Goal: Transaction & Acquisition: Purchase product/service

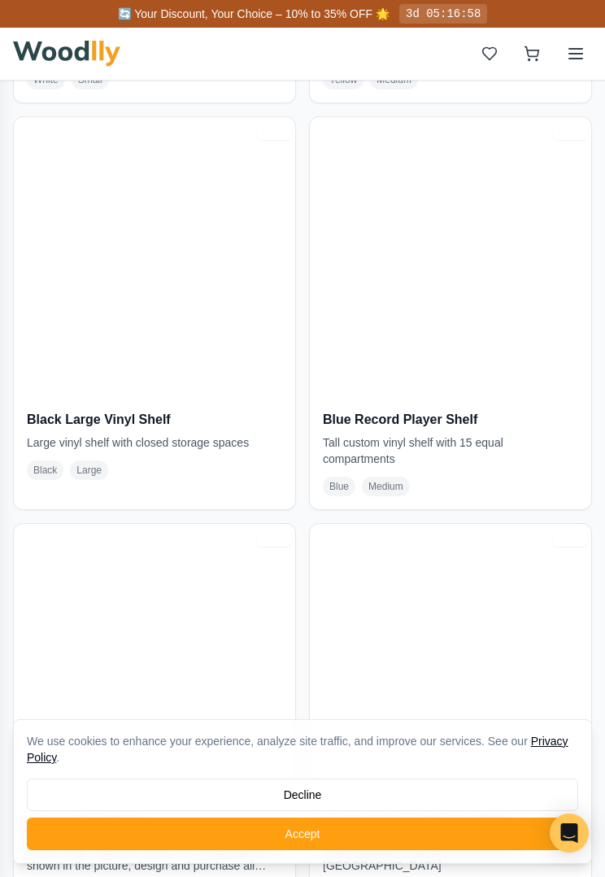
scroll to position [5922, 0]
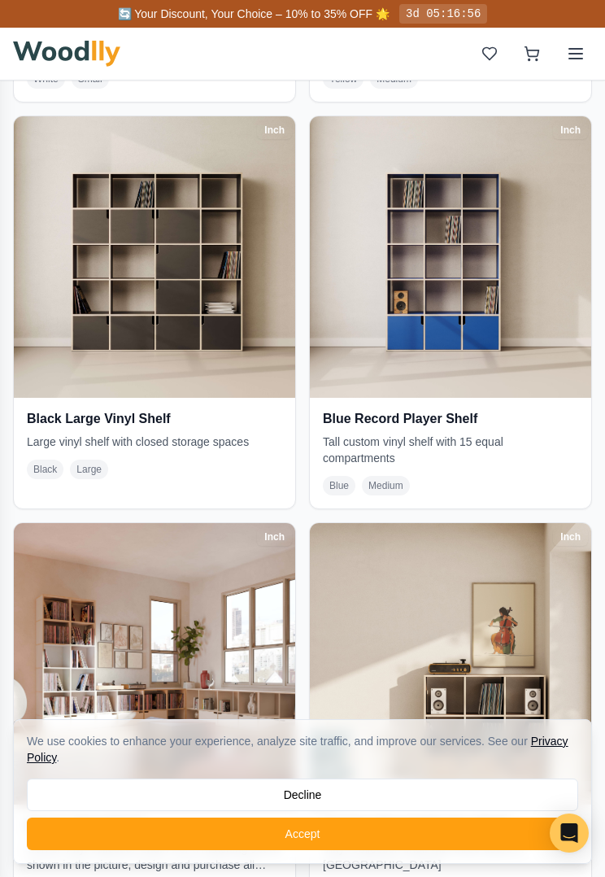
click at [115, 342] on img at bounding box center [154, 256] width 281 height 281
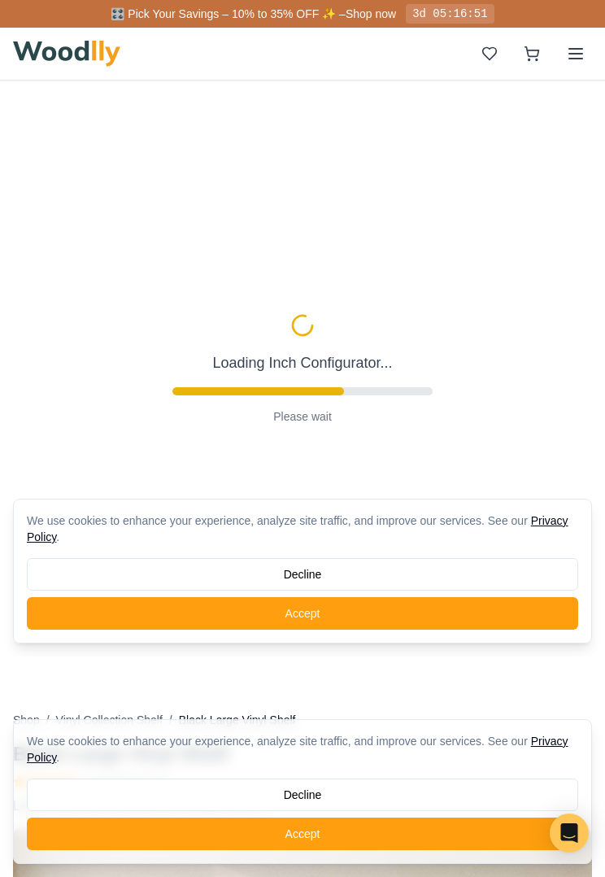
type input "72"
type input "5"
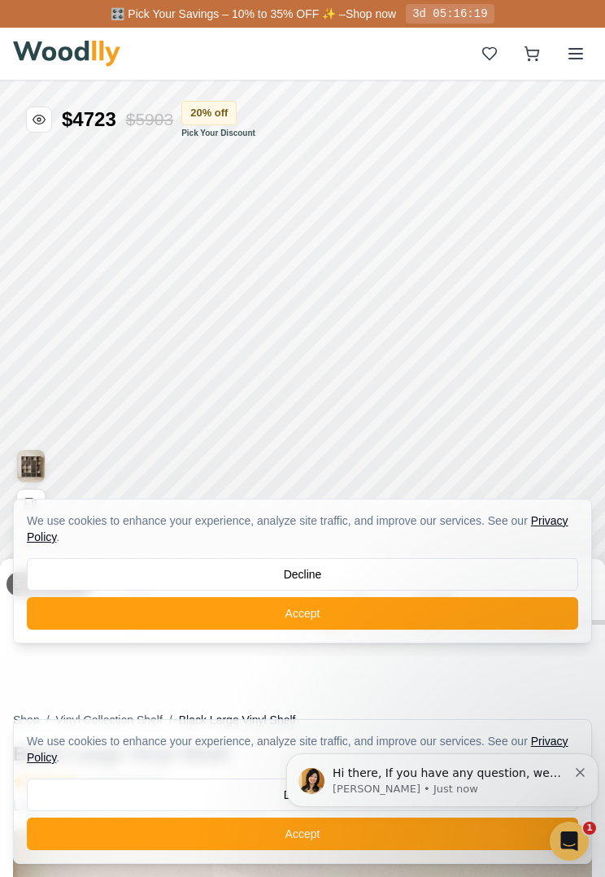
click at [576, 68] on button at bounding box center [576, 53] width 33 height 33
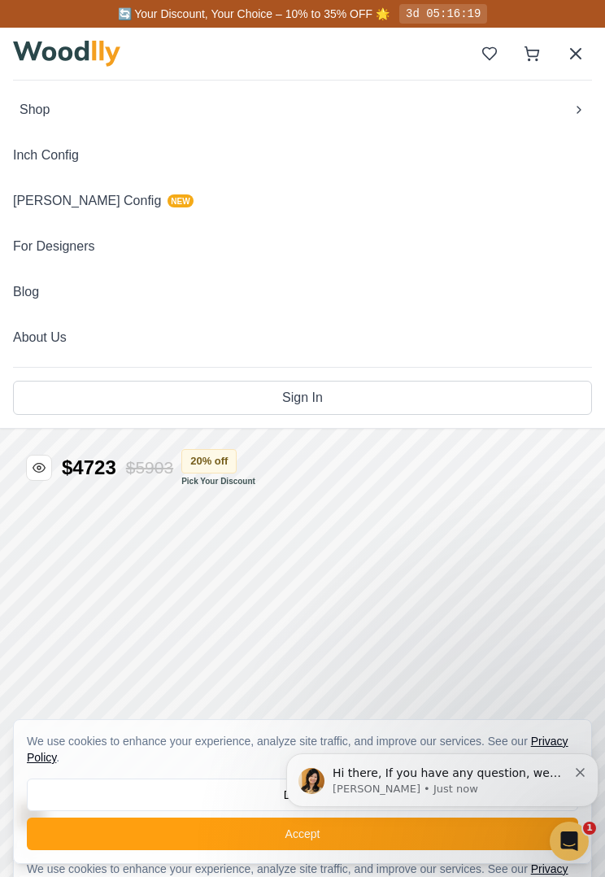
click at [72, 209] on button "[PERSON_NAME] Config NEW" at bounding box center [302, 201] width 579 height 33
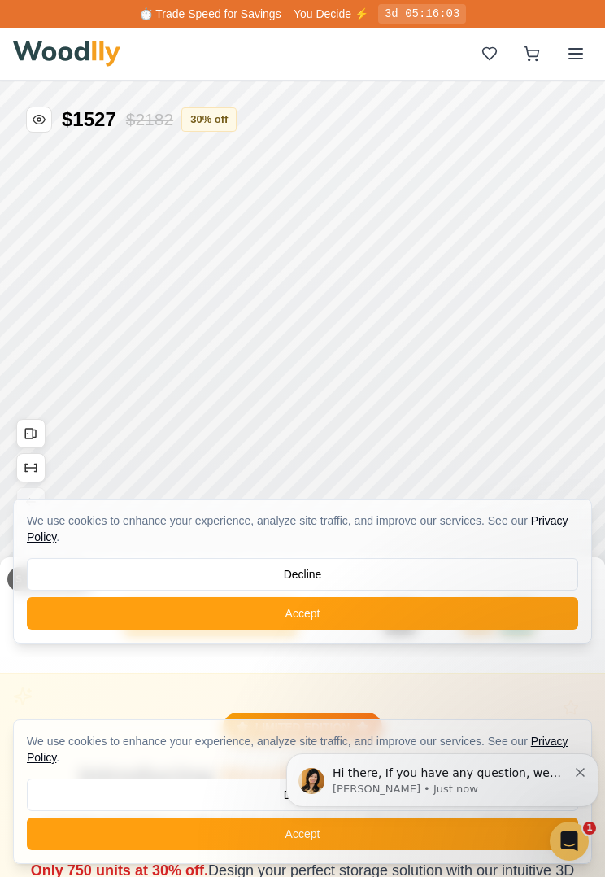
click at [415, 611] on button "Accept" at bounding box center [302, 613] width 551 height 33
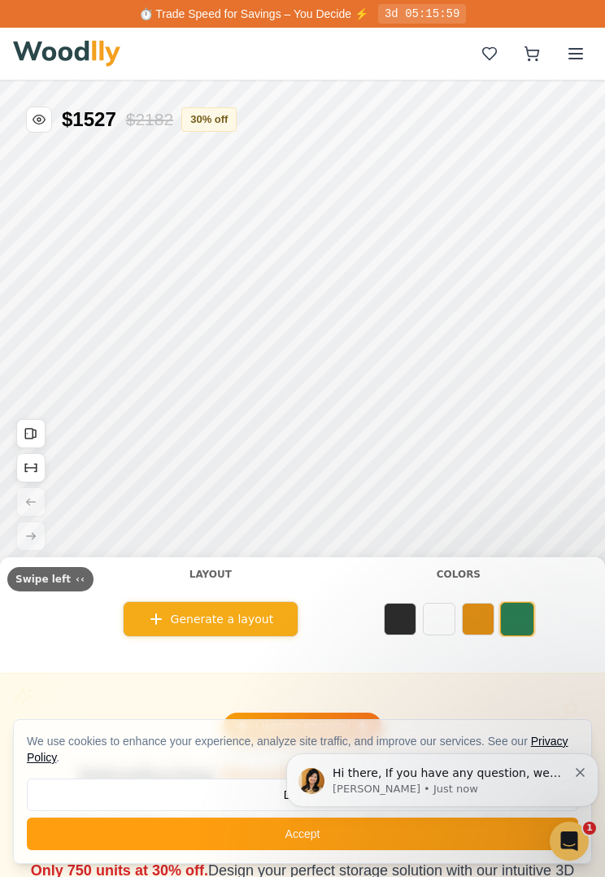
click at [431, 622] on button at bounding box center [439, 619] width 33 height 33
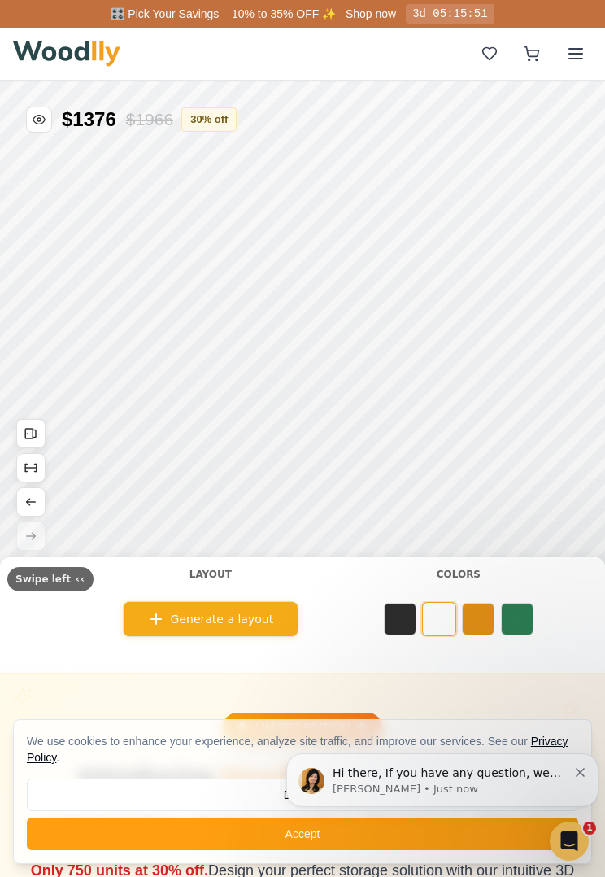
click at [390, 621] on button at bounding box center [400, 619] width 33 height 33
click at [432, 622] on button at bounding box center [439, 619] width 33 height 33
click at [473, 620] on button at bounding box center [478, 619] width 33 height 33
click at [522, 623] on button at bounding box center [517, 619] width 33 height 33
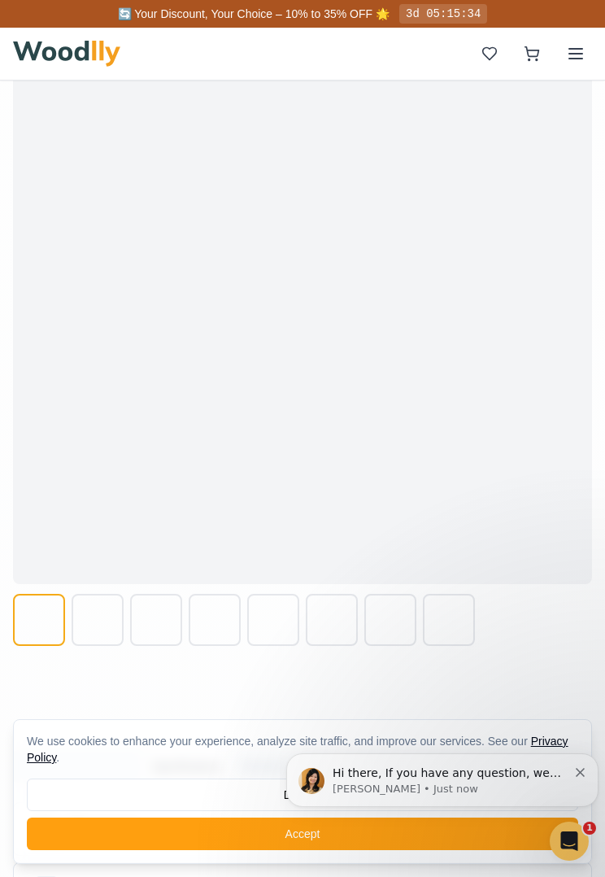
scroll to position [1666, 0]
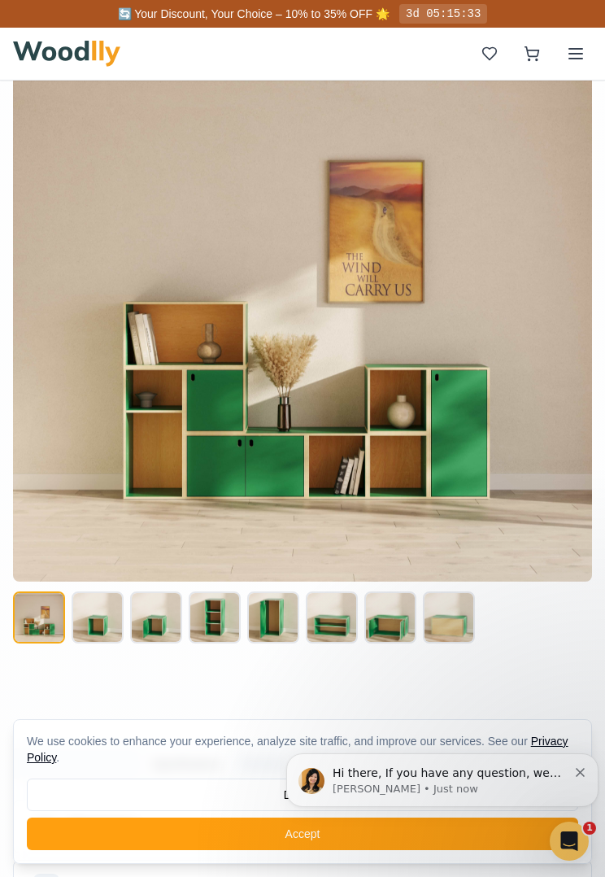
click at [99, 617] on button at bounding box center [98, 617] width 52 height 52
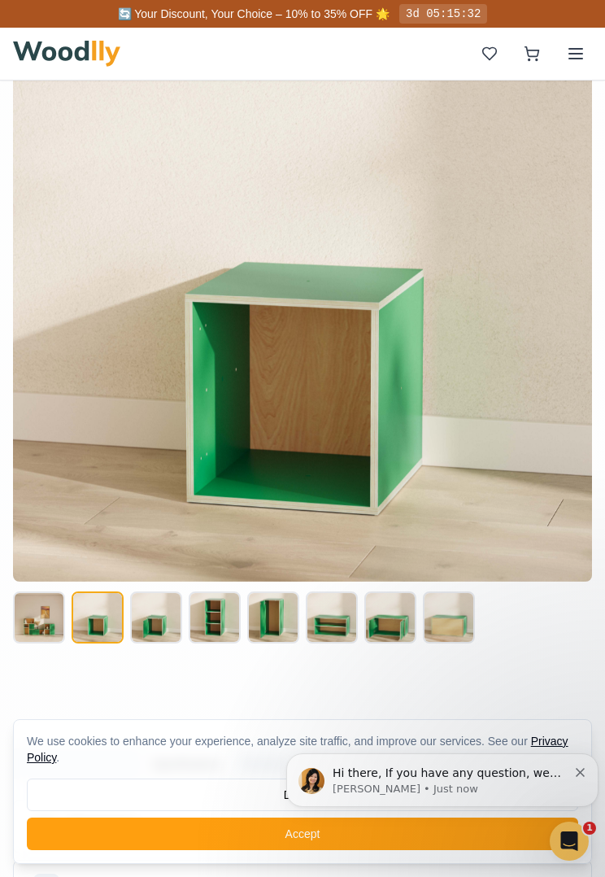
click at [101, 632] on button at bounding box center [98, 617] width 52 height 52
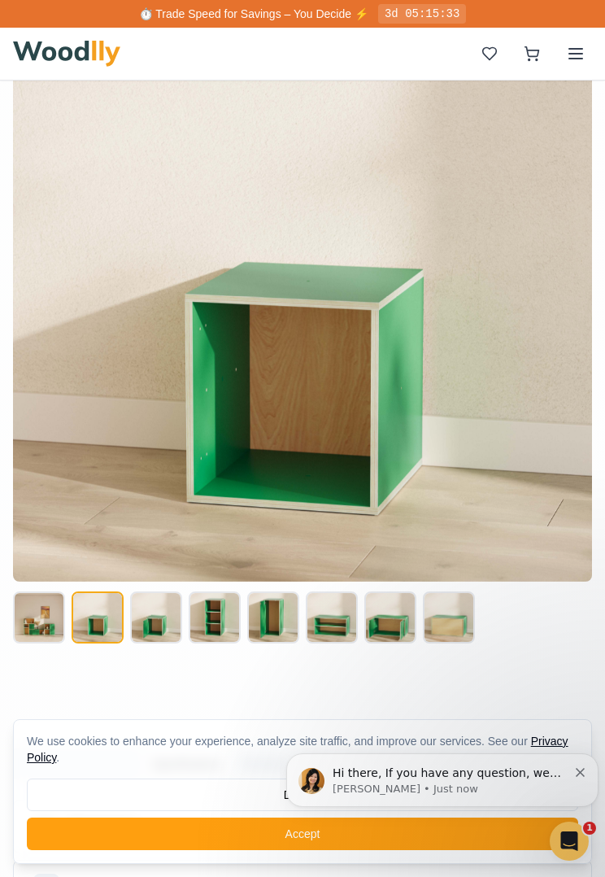
click at [103, 613] on button at bounding box center [98, 617] width 52 height 52
click at [102, 613] on button at bounding box center [98, 617] width 52 height 52
click at [168, 622] on button at bounding box center [156, 617] width 52 height 52
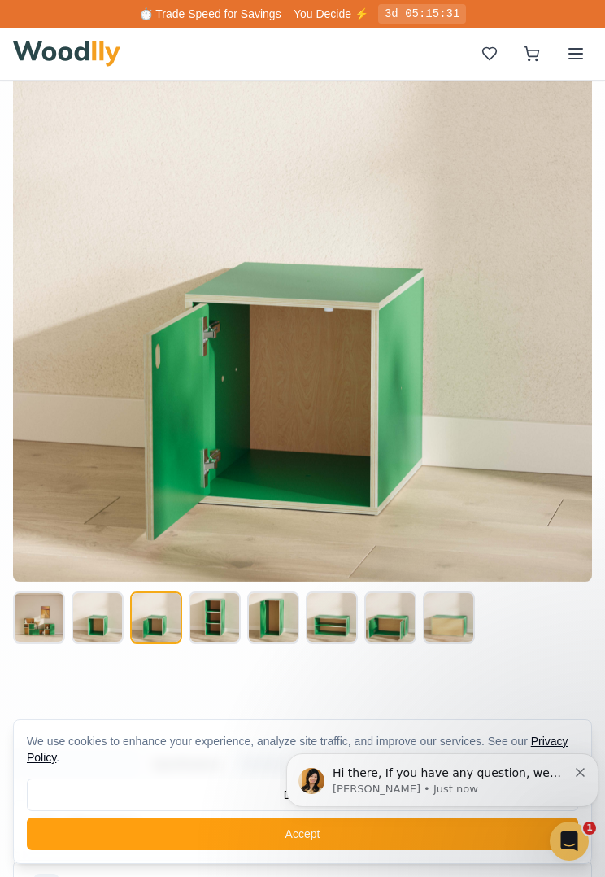
click at [224, 624] on button at bounding box center [215, 617] width 52 height 52
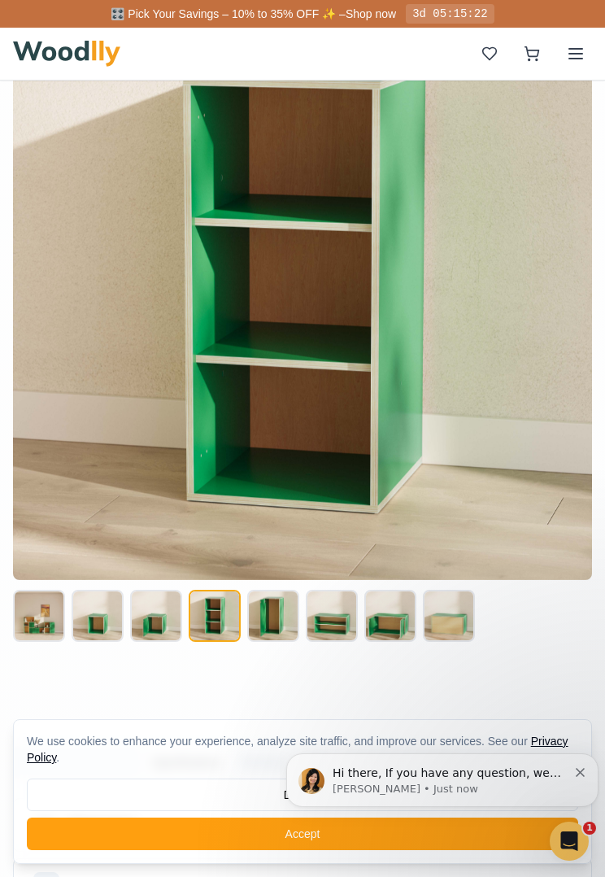
scroll to position [1670, 0]
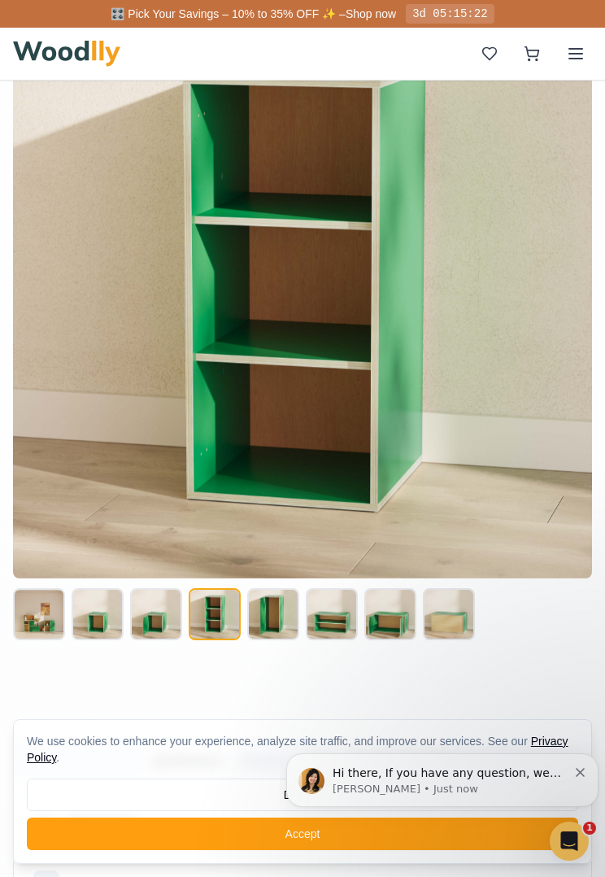
click at [272, 618] on button at bounding box center [273, 614] width 52 height 52
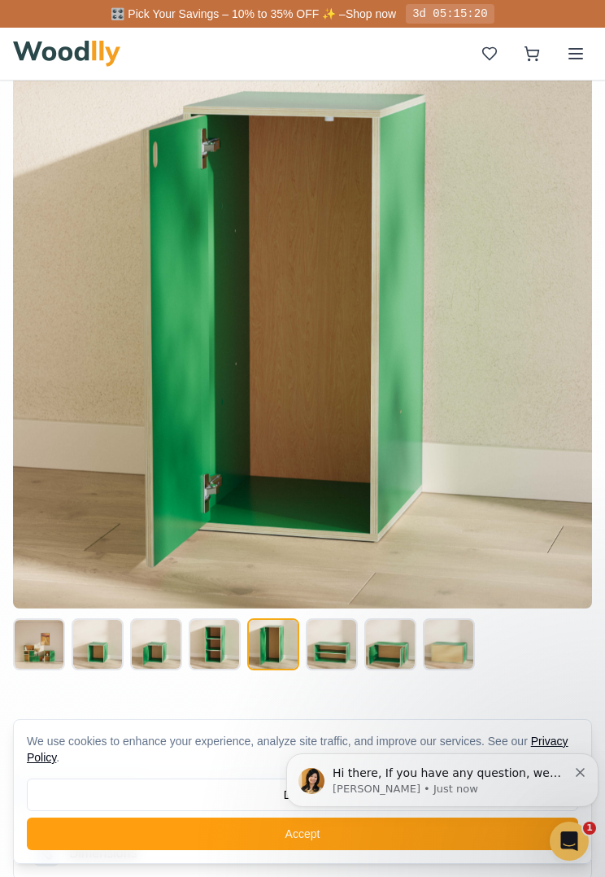
scroll to position [1645, 0]
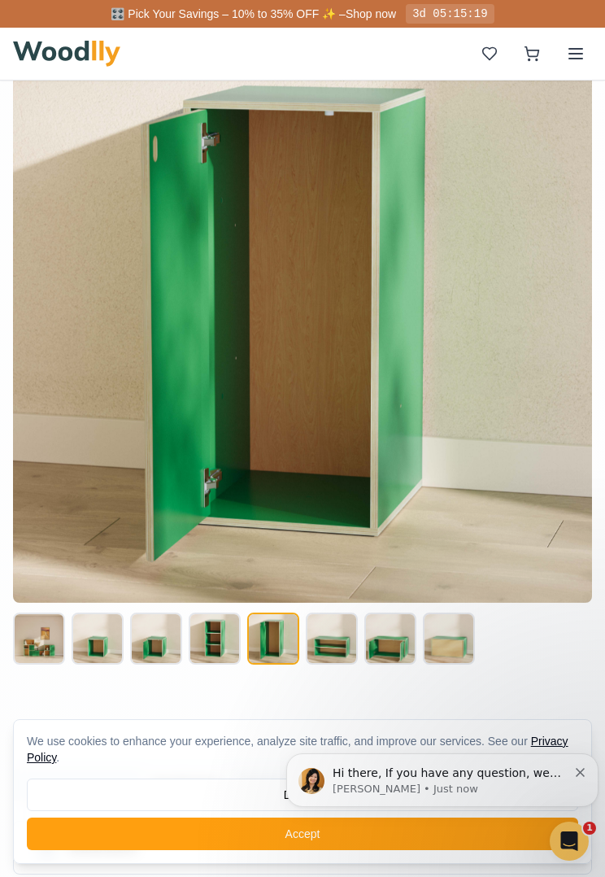
click at [342, 638] on button at bounding box center [332, 638] width 52 height 52
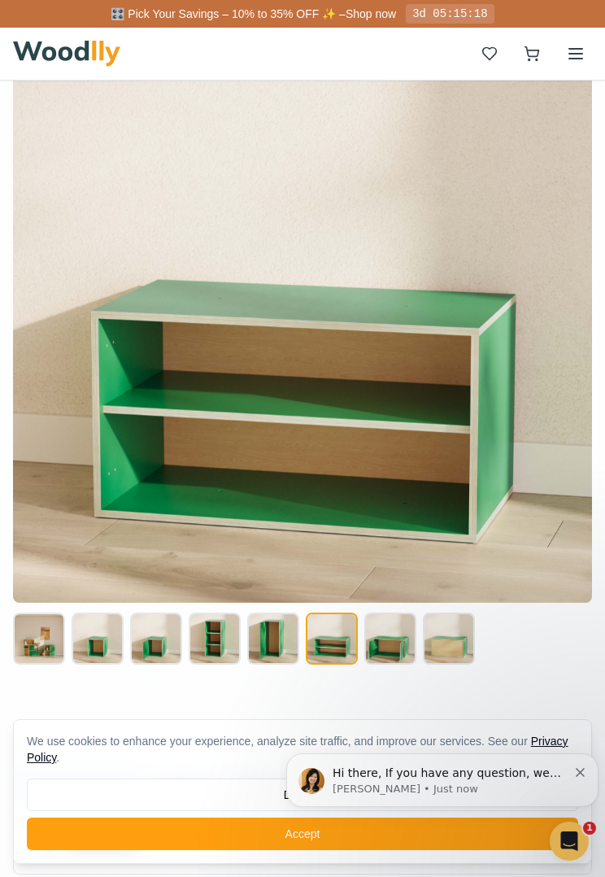
click at [402, 641] on button at bounding box center [390, 638] width 52 height 52
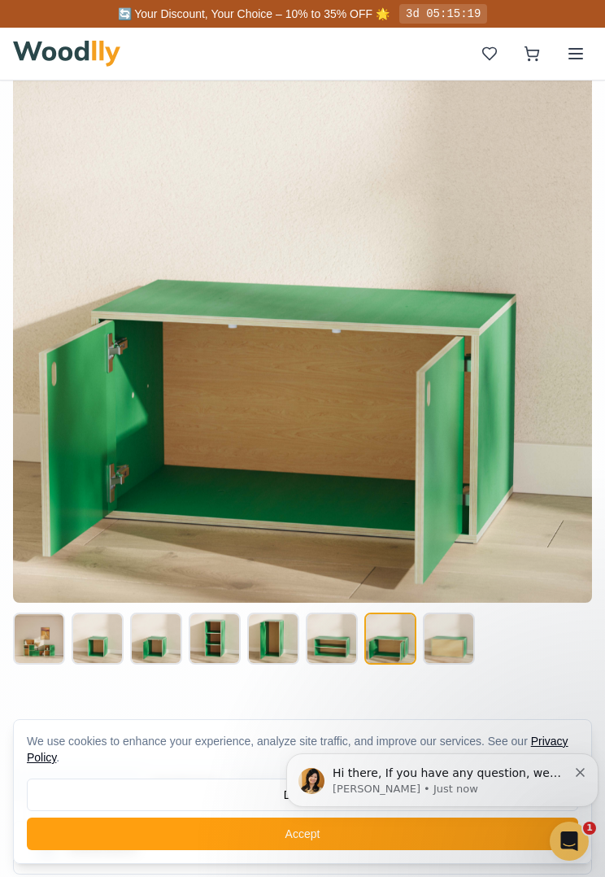
click at [454, 632] on button at bounding box center [449, 638] width 52 height 52
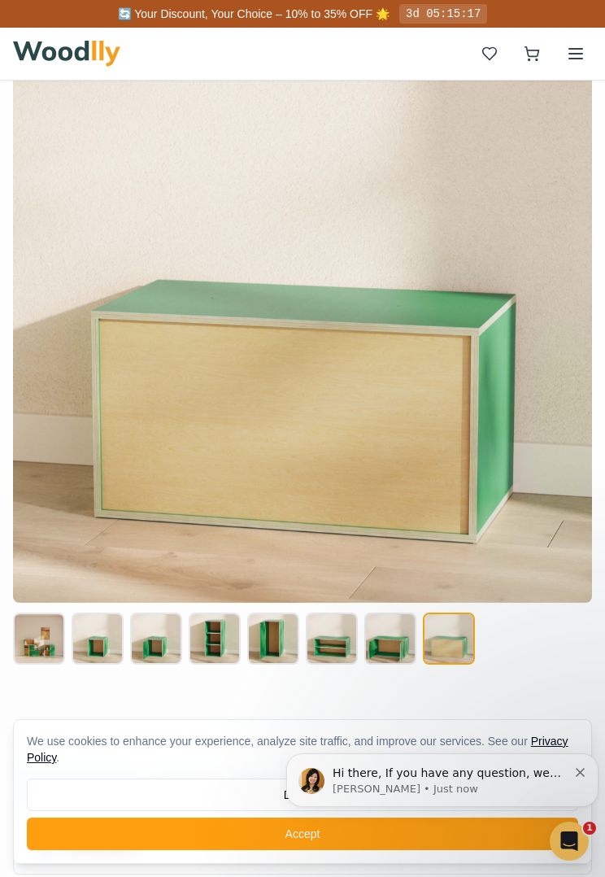
click at [111, 640] on button at bounding box center [98, 638] width 52 height 52
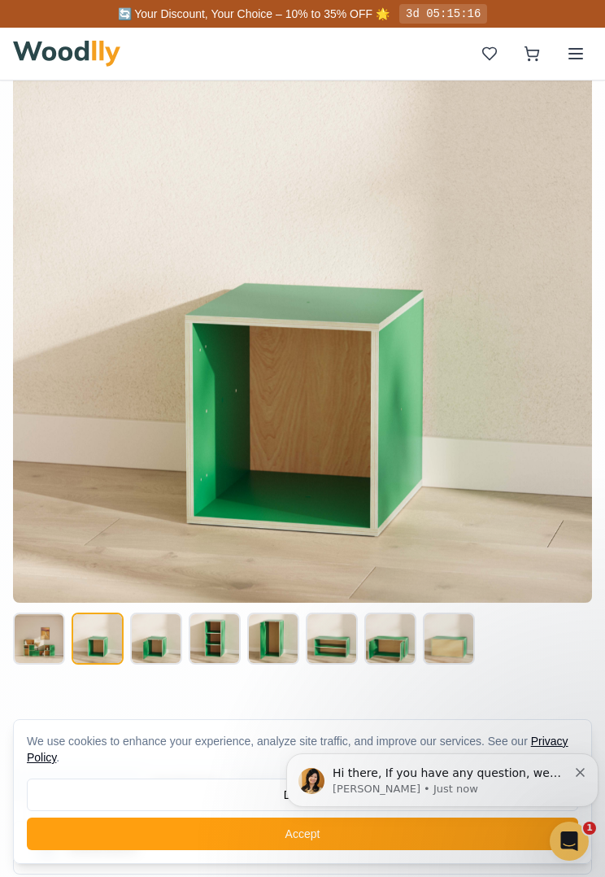
click at [150, 648] on button at bounding box center [156, 638] width 52 height 52
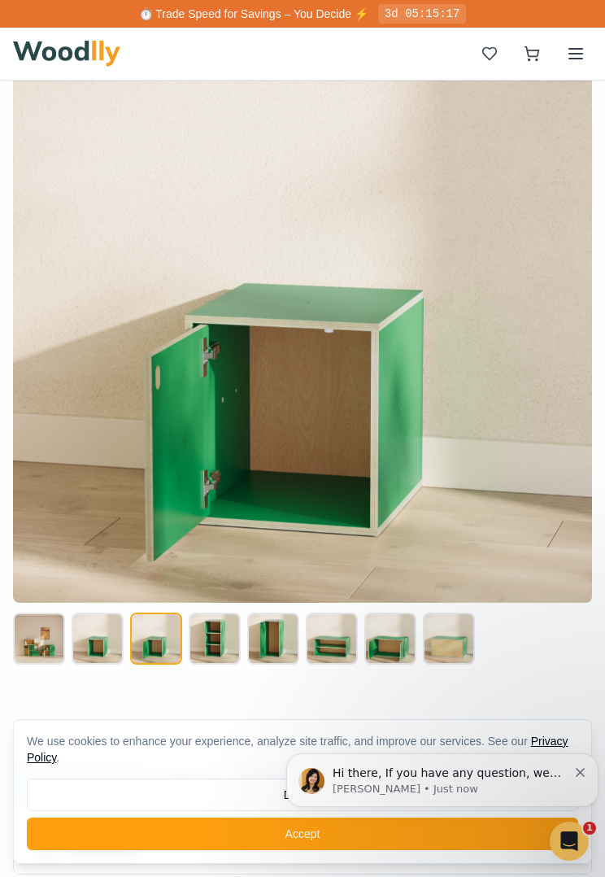
click at [217, 641] on button at bounding box center [215, 638] width 52 height 52
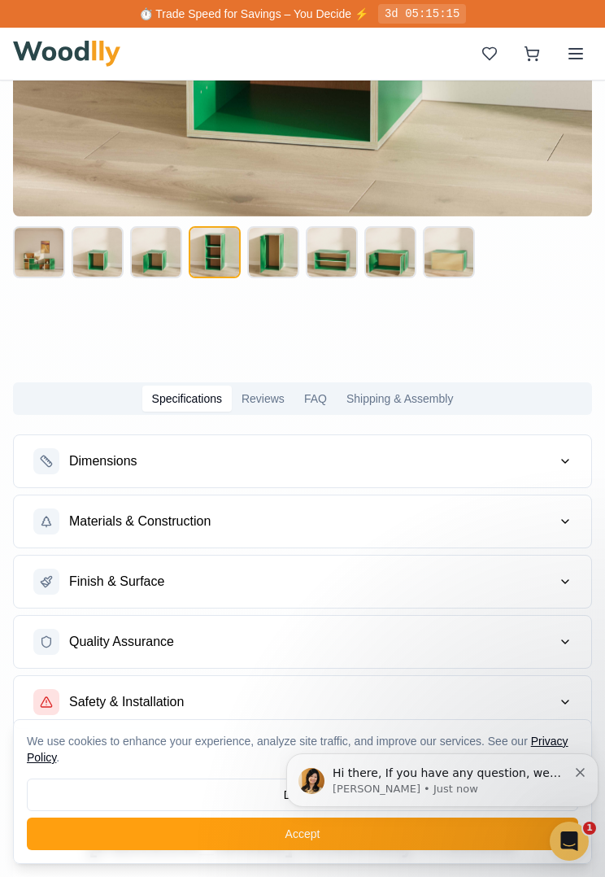
scroll to position [2071, 0]
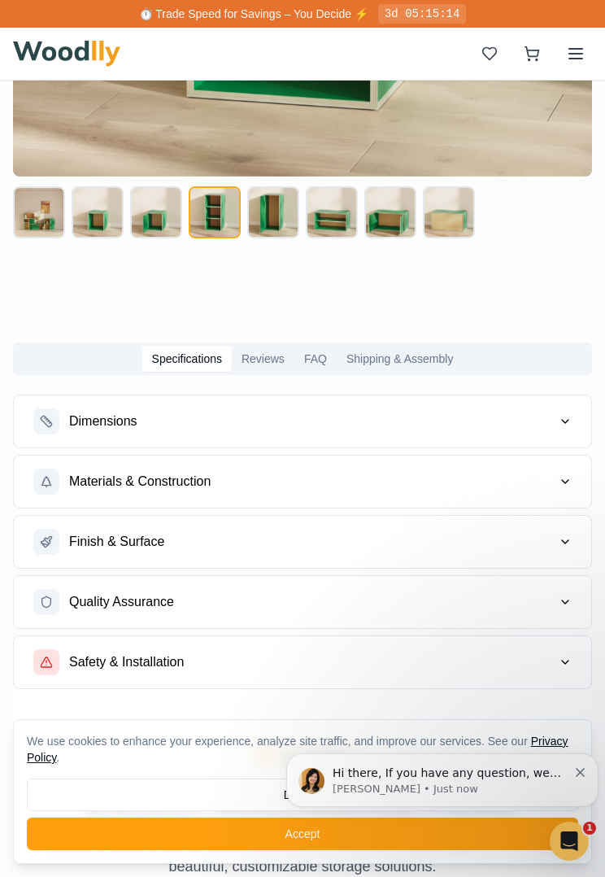
click at [100, 428] on span "Dimensions" at bounding box center [103, 422] width 68 height 20
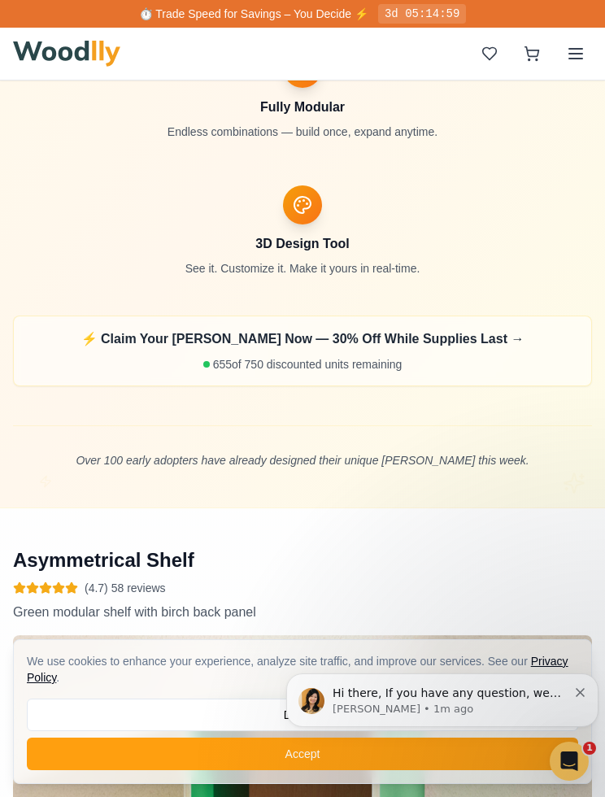
scroll to position [1033, 0]
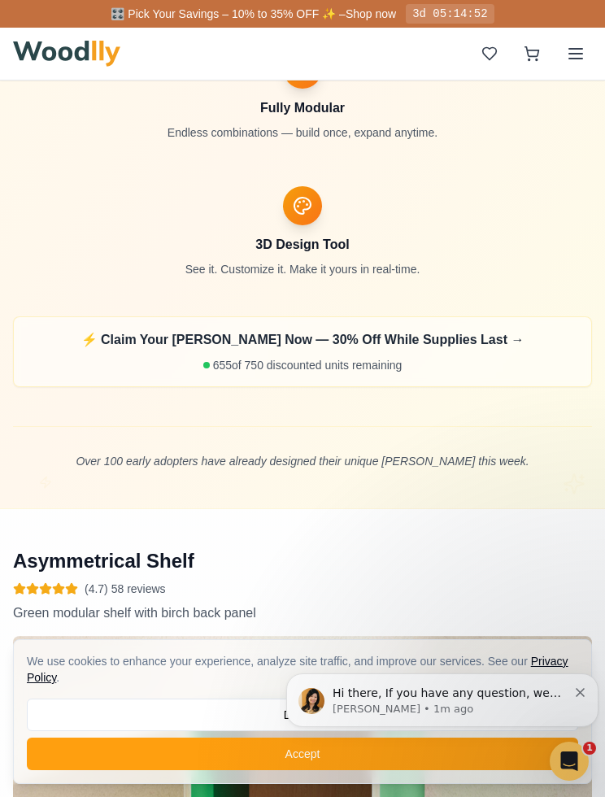
click at [575, 60] on icon at bounding box center [576, 54] width 20 height 20
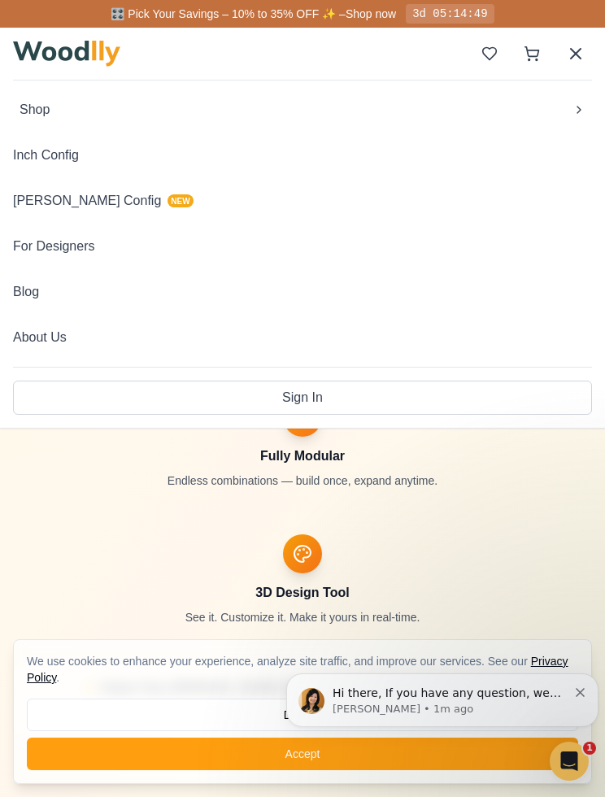
click at [37, 148] on button "Inch Config" at bounding box center [302, 155] width 579 height 33
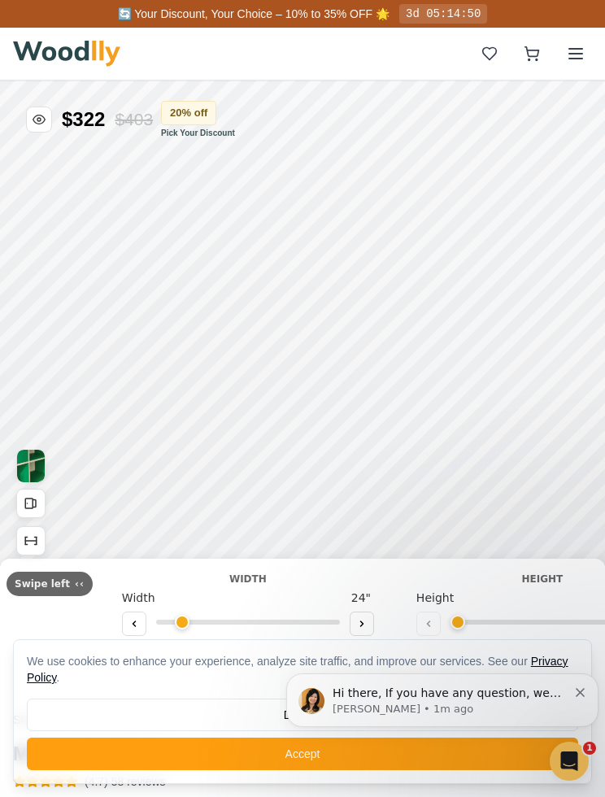
type input "63"
type input "2"
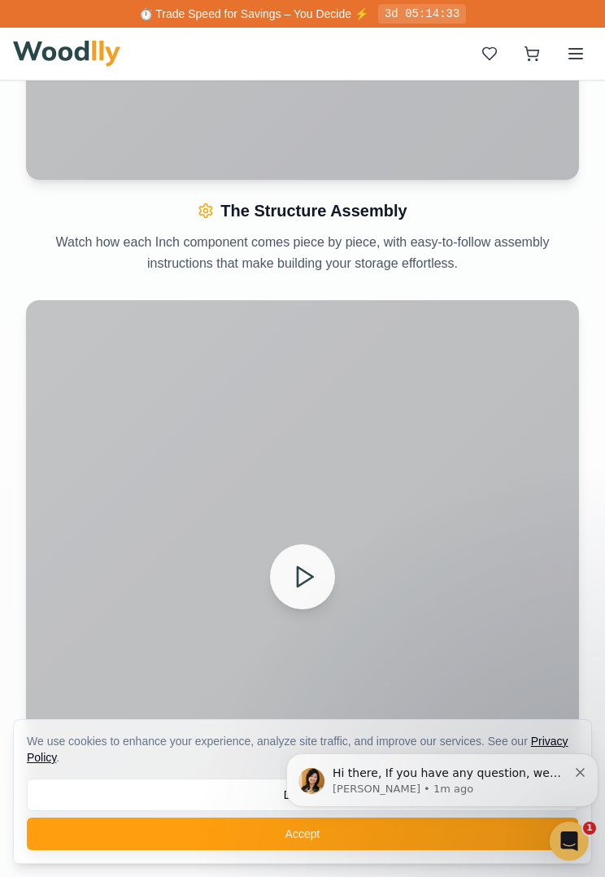
scroll to position [2494, 0]
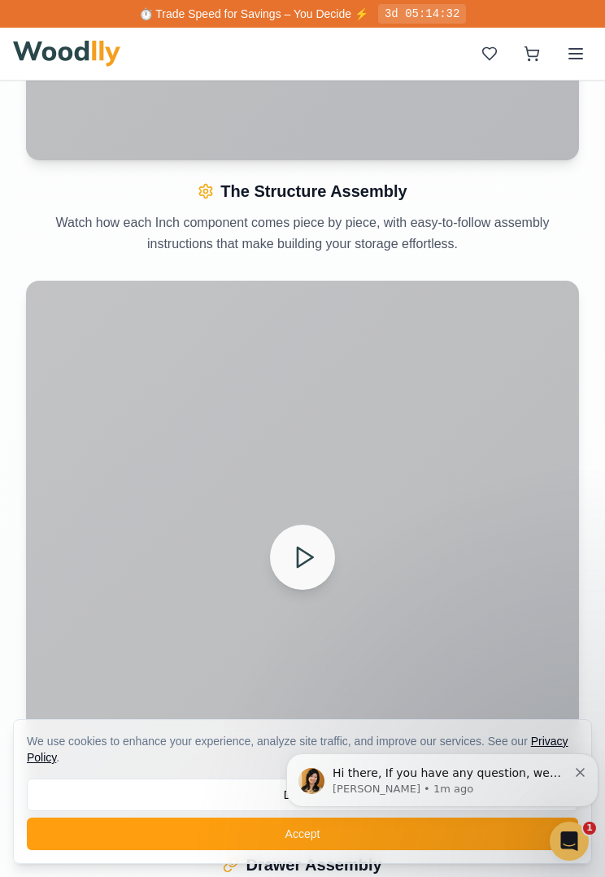
click at [304, 567] on icon at bounding box center [304, 557] width 26 height 26
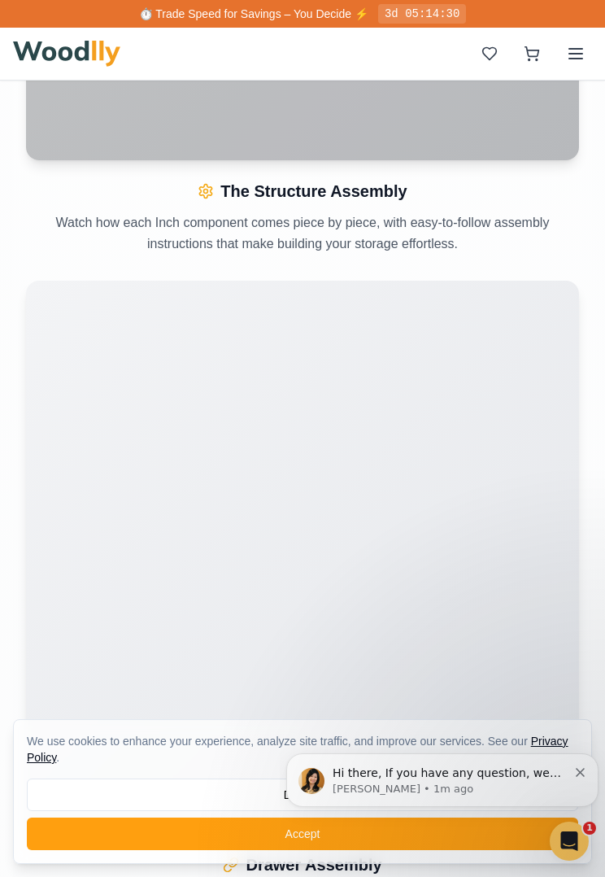
click at [432, 531] on video "Your browser does not support the video tag." at bounding box center [302, 557] width 553 height 553
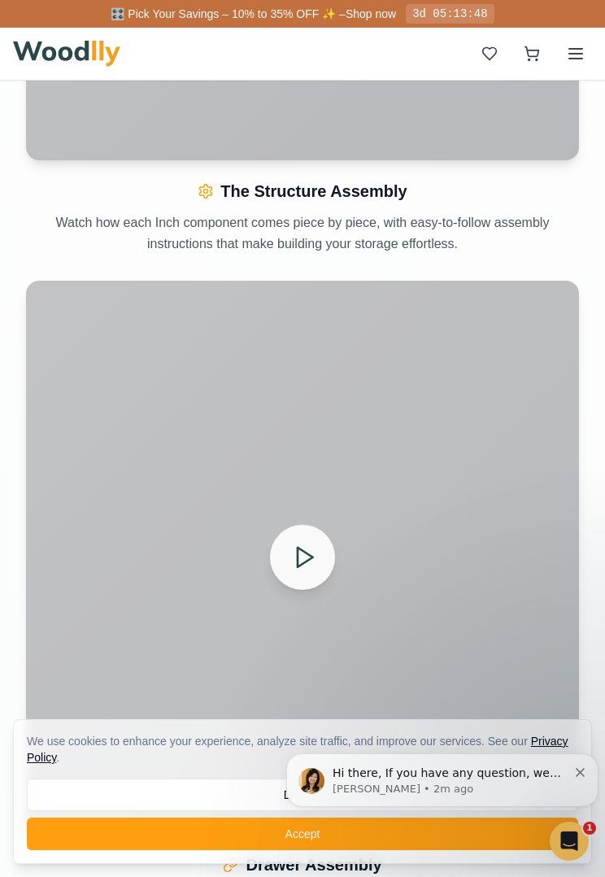
click at [408, 796] on button "Accept" at bounding box center [302, 833] width 551 height 33
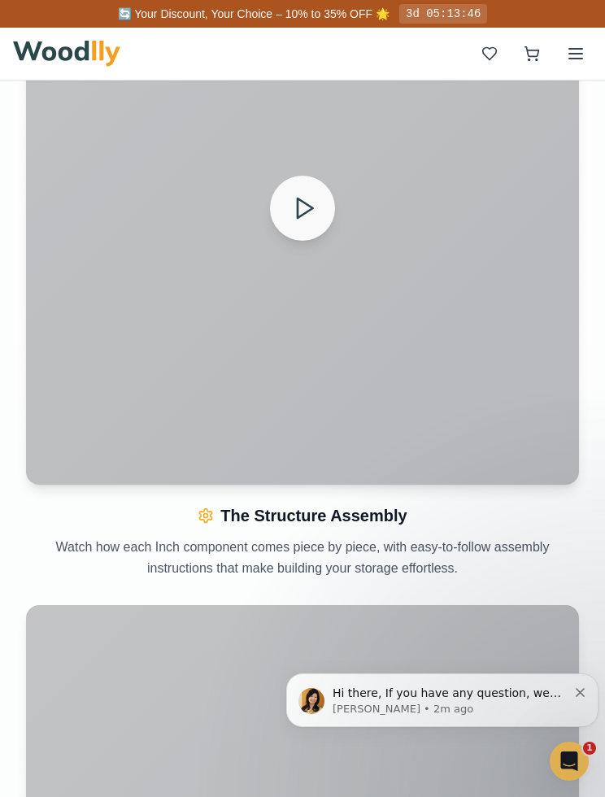
scroll to position [2145, 0]
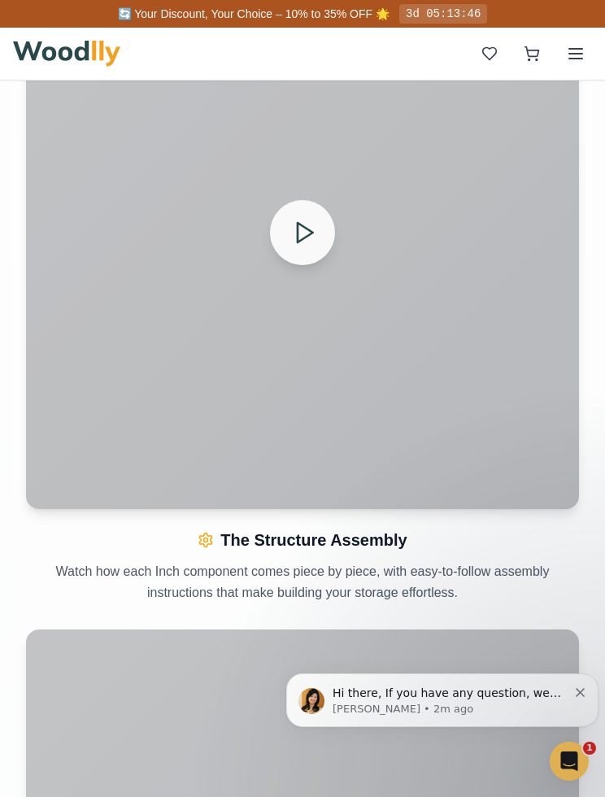
click at [308, 233] on icon at bounding box center [304, 233] width 26 height 26
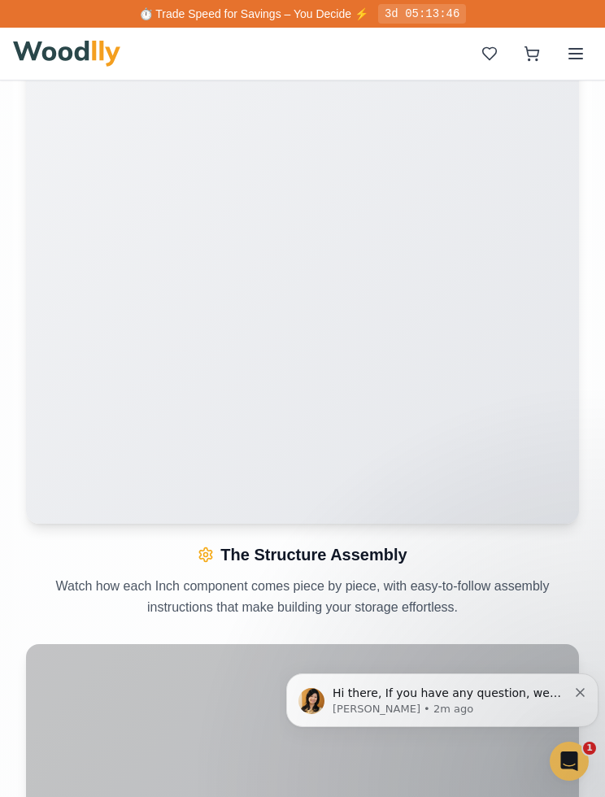
scroll to position [2128, 0]
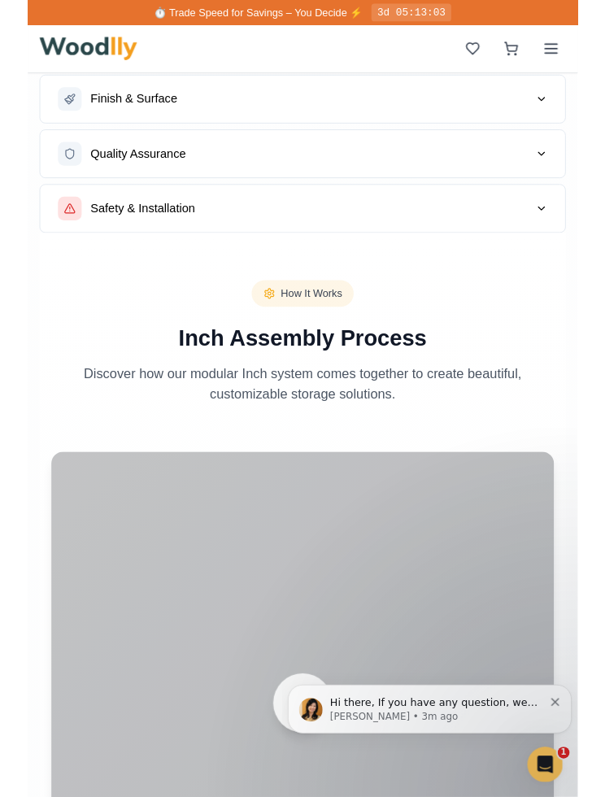
scroll to position [1566, 0]
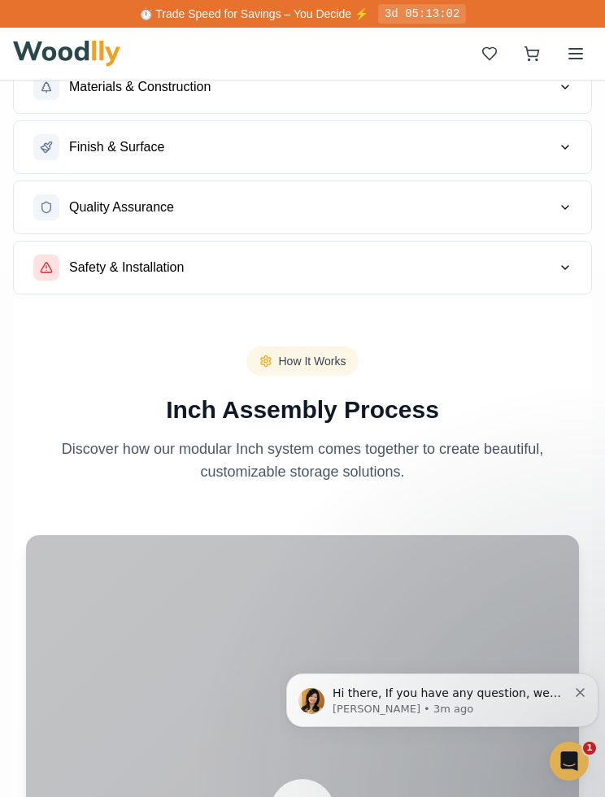
click at [322, 363] on span "How It Works" at bounding box center [313, 361] width 68 height 16
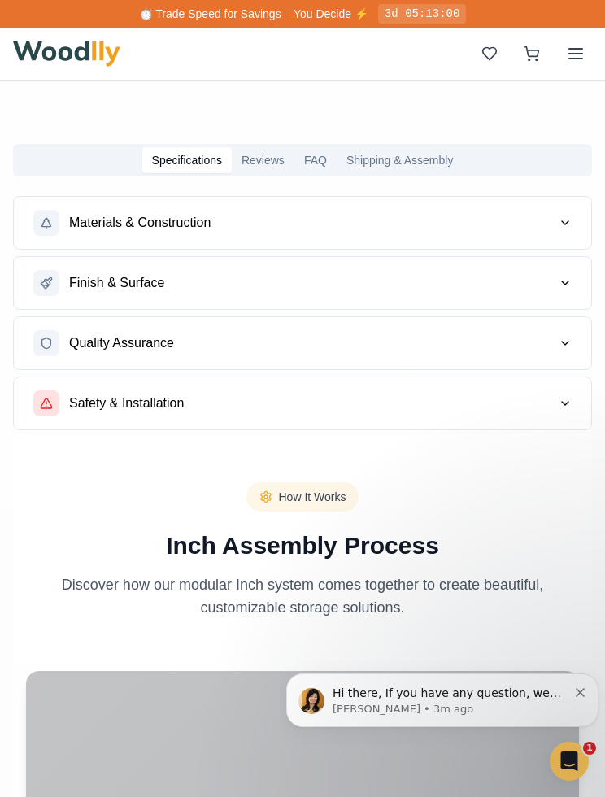
scroll to position [1422, 0]
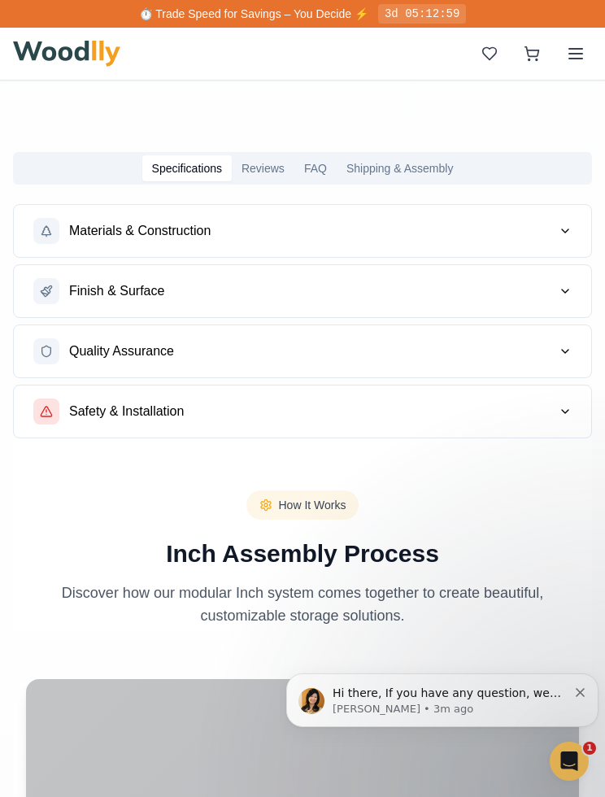
click at [558, 239] on button "Materials & Construction" at bounding box center [302, 231] width 577 height 52
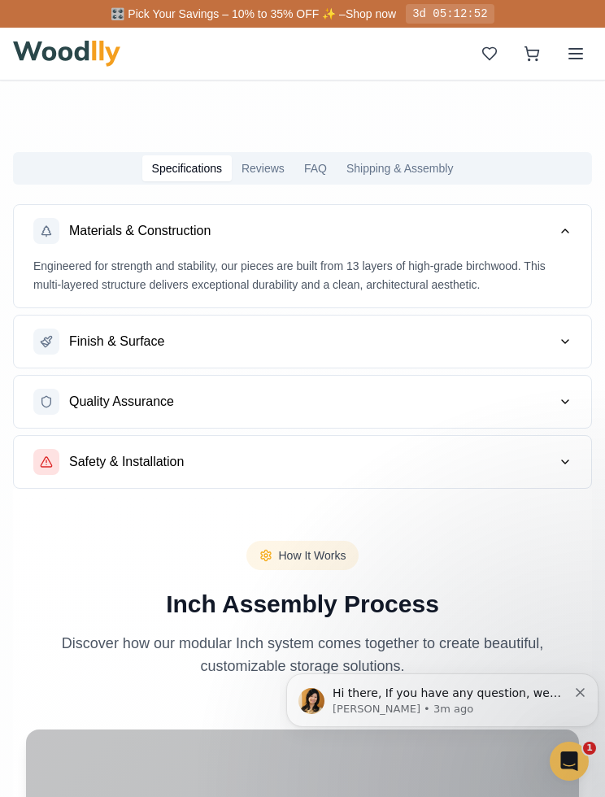
click at [546, 353] on button "Finish & Surface" at bounding box center [302, 342] width 577 height 52
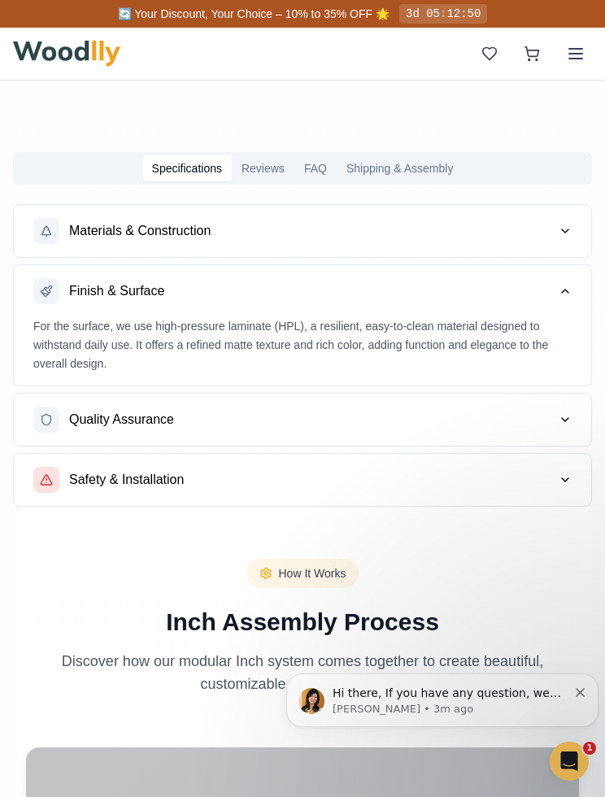
click at [544, 424] on button "Quality Assurance" at bounding box center [302, 420] width 577 height 52
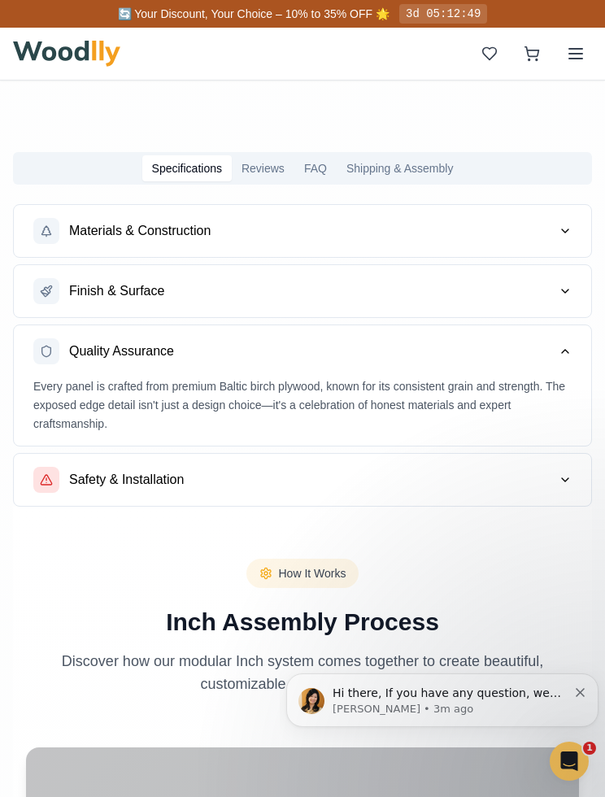
click at [546, 480] on button "Safety & Installation" at bounding box center [302, 480] width 577 height 52
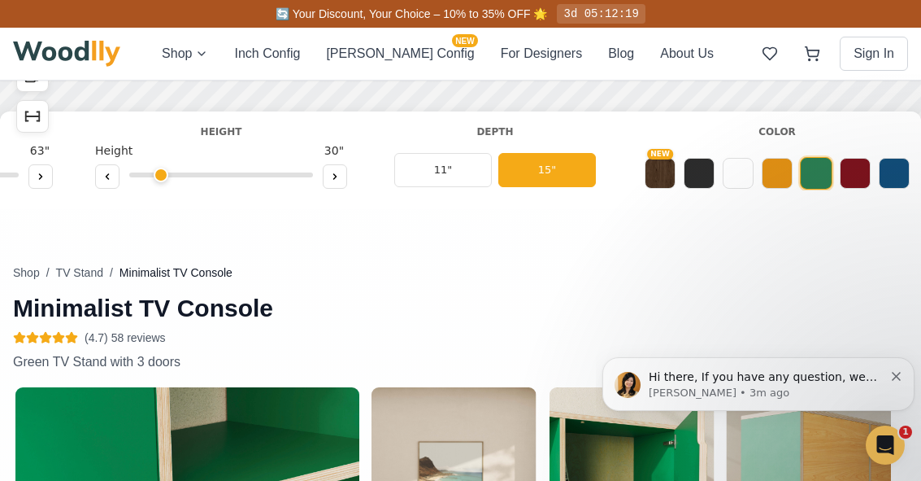
scroll to position [0, 223]
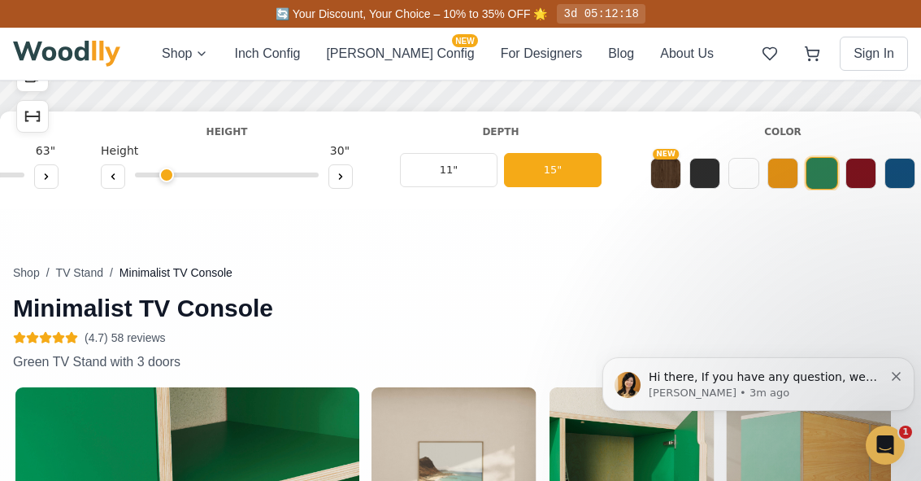
click at [604, 173] on button "NEW" at bounding box center [666, 173] width 31 height 31
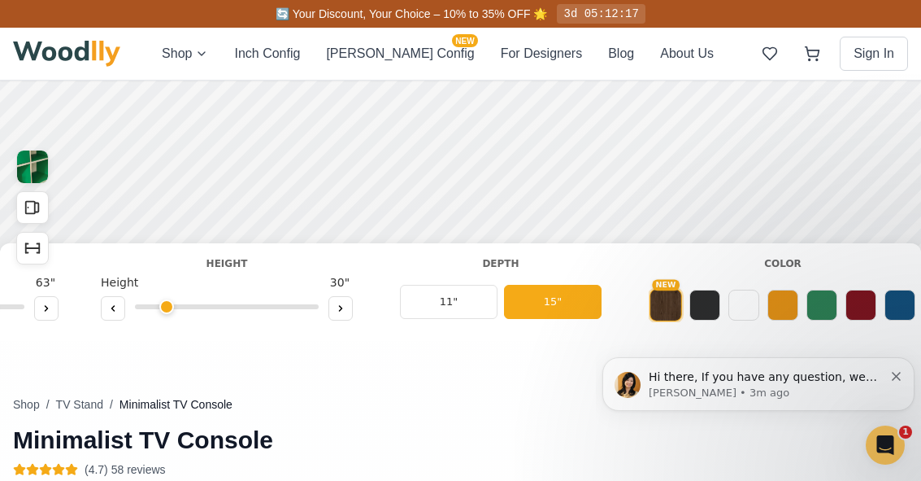
scroll to position [138, 0]
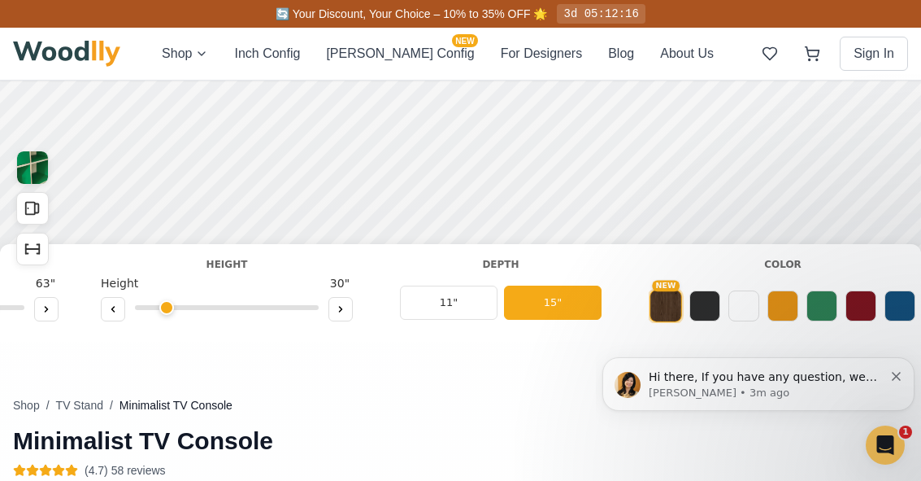
click at [604, 314] on button at bounding box center [705, 305] width 31 height 31
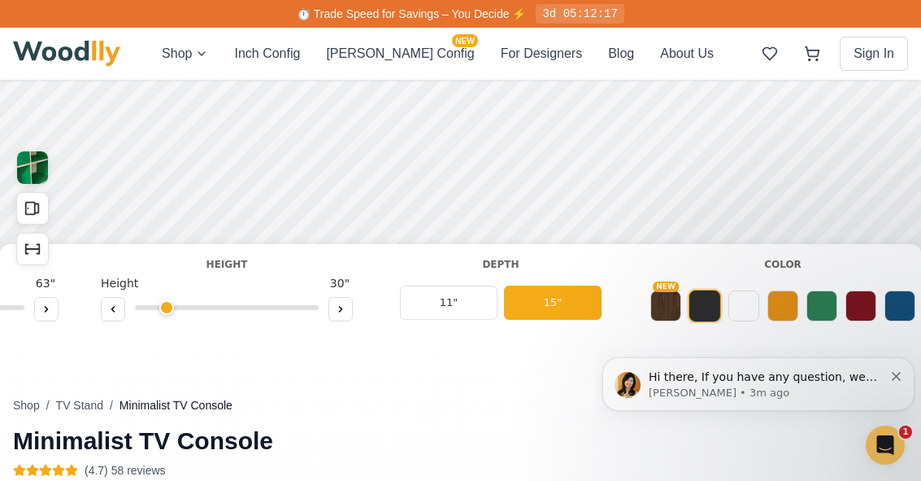
click at [604, 308] on button at bounding box center [705, 306] width 33 height 33
click at [604, 306] on button at bounding box center [744, 305] width 31 height 31
click at [604, 301] on button at bounding box center [783, 305] width 31 height 31
click at [604, 304] on button at bounding box center [822, 305] width 31 height 31
click at [604, 298] on button at bounding box center [861, 305] width 31 height 31
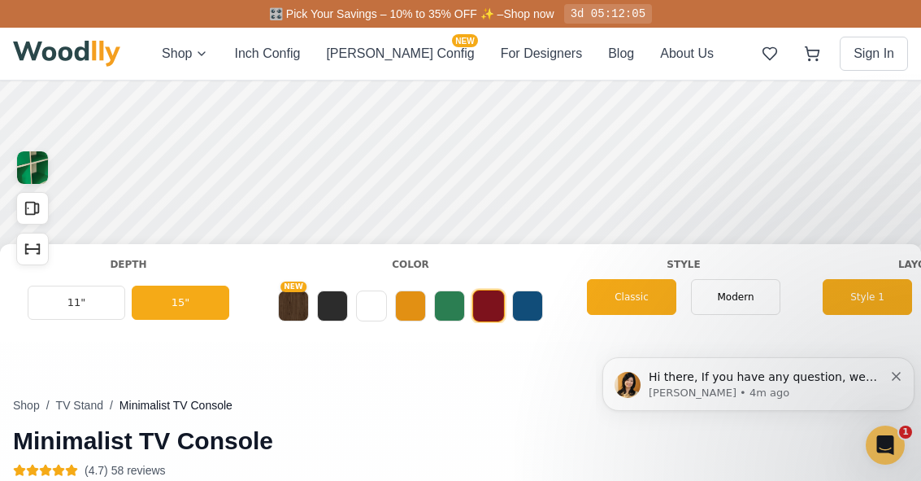
scroll to position [0, 596]
click at [604, 294] on span "Modern" at bounding box center [735, 297] width 37 height 15
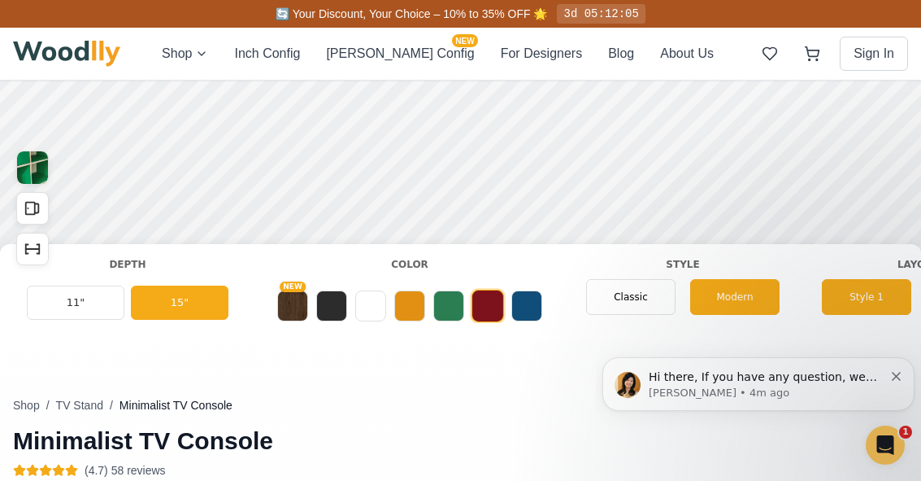
click at [604, 298] on div "Classic" at bounding box center [630, 297] width 89 height 36
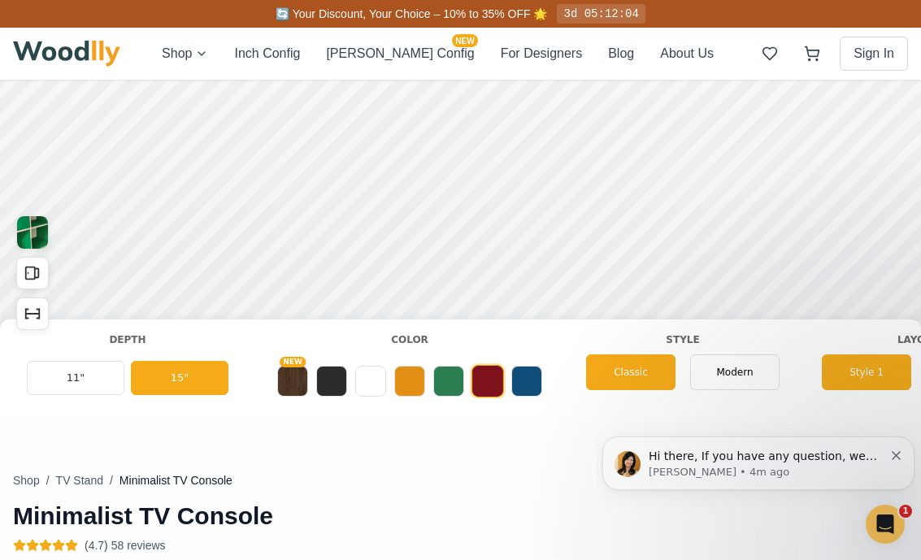
scroll to position [143, 0]
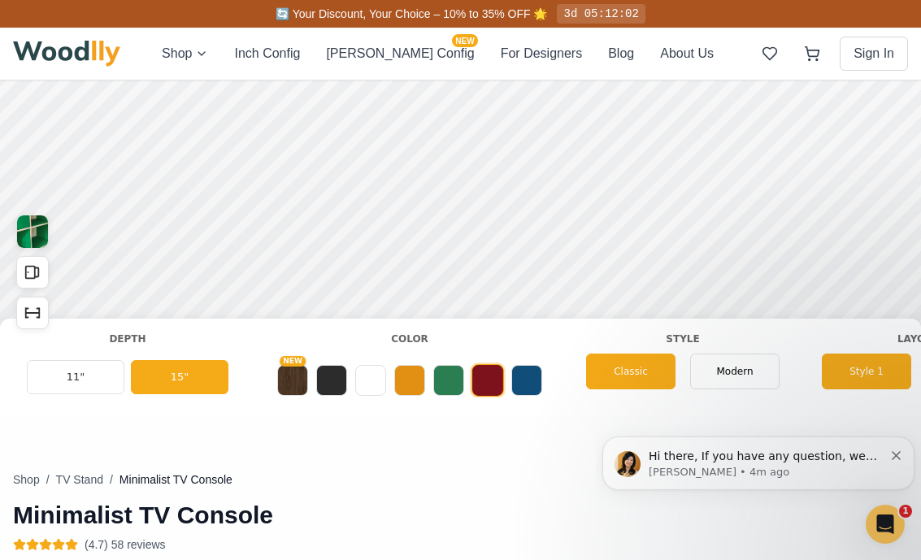
click at [604, 369] on button "Style 1" at bounding box center [866, 372] width 89 height 36
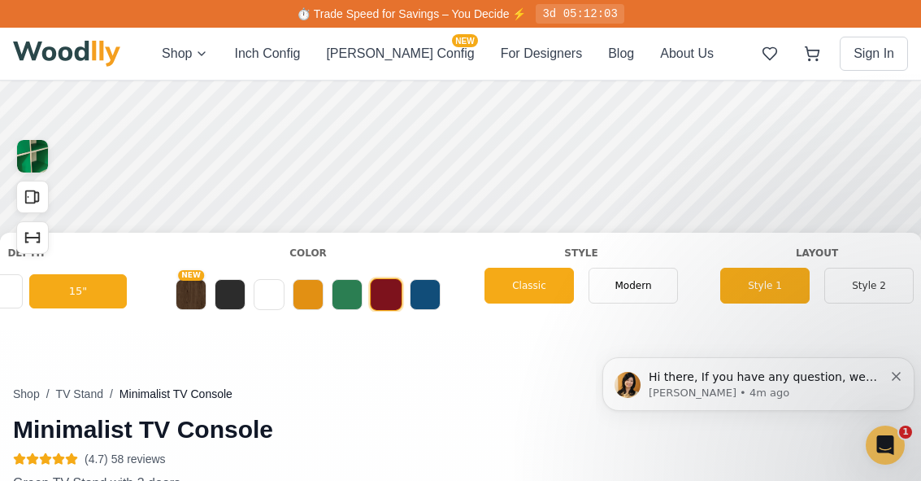
scroll to position [0, 731]
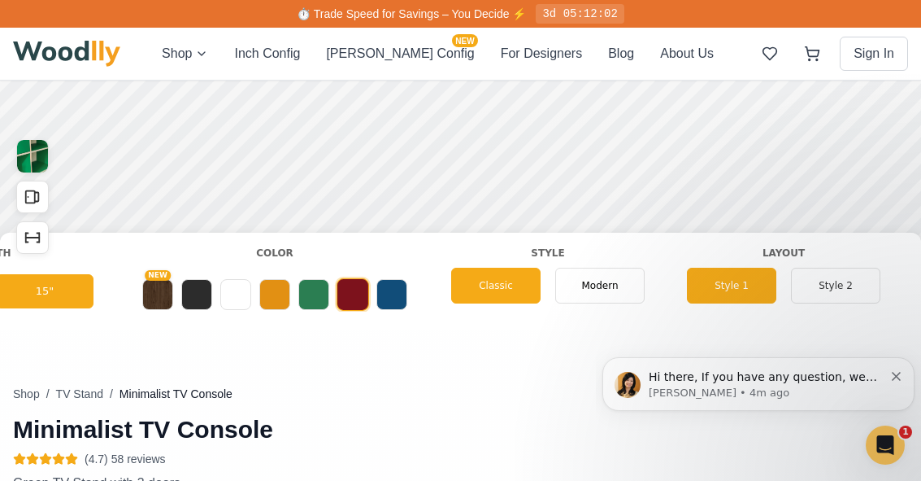
click at [604, 292] on button "Style 2" at bounding box center [835, 286] width 89 height 36
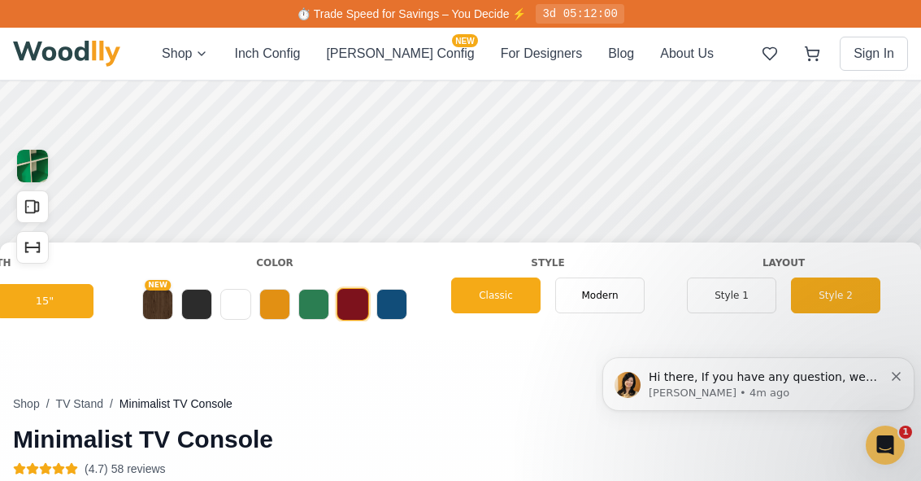
scroll to position [139, 0]
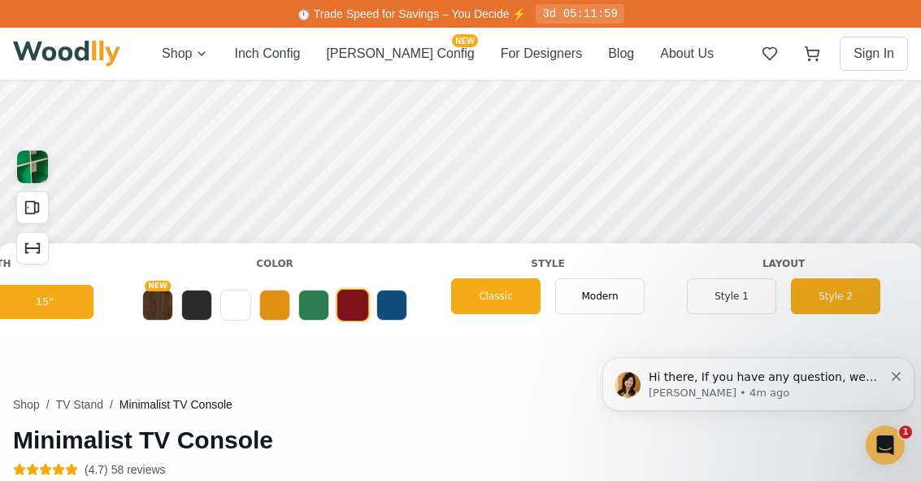
click at [604, 292] on button "Style 1" at bounding box center [731, 296] width 89 height 36
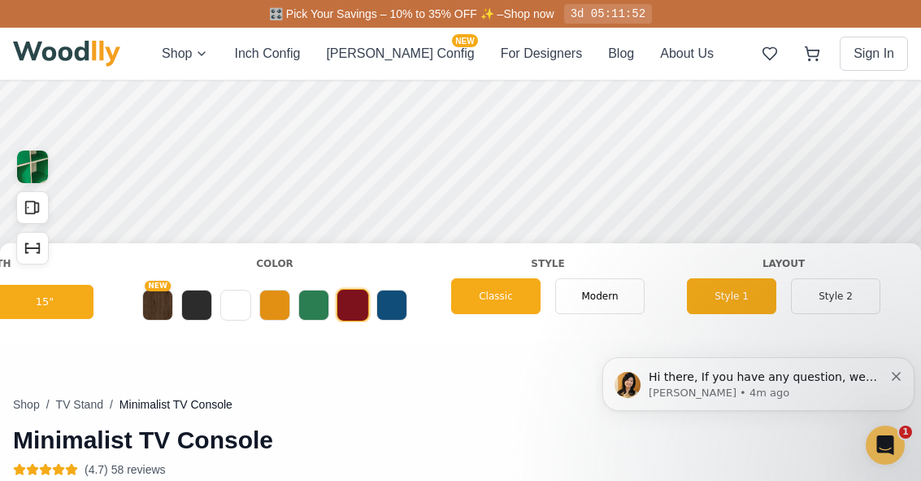
click at [604, 297] on button "Style 2" at bounding box center [835, 296] width 89 height 36
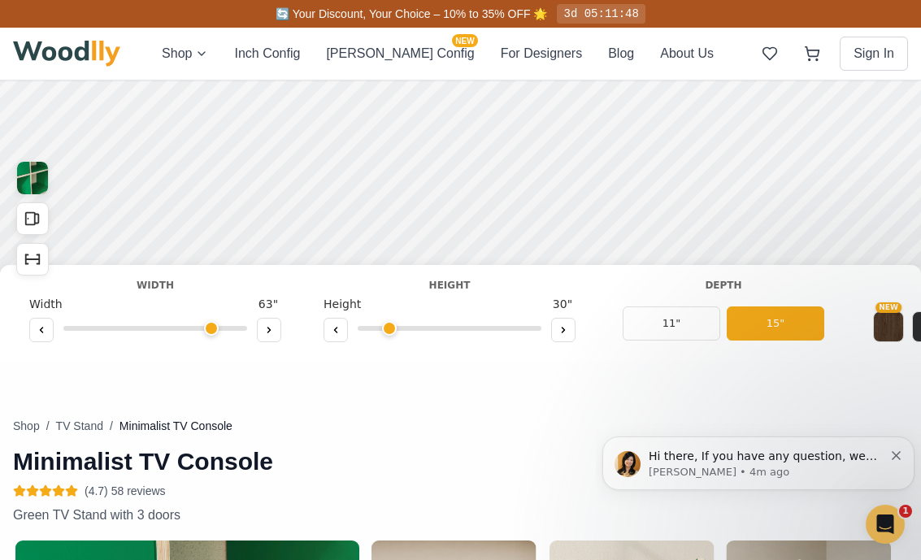
scroll to position [0, 0]
click at [604, 366] on main at bounding box center [460, 131] width 921 height 495
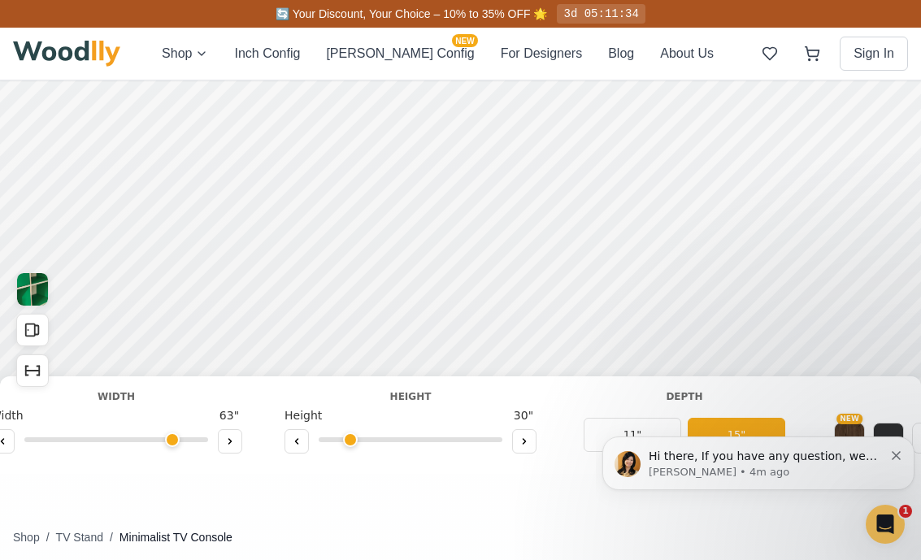
scroll to position [150, 0]
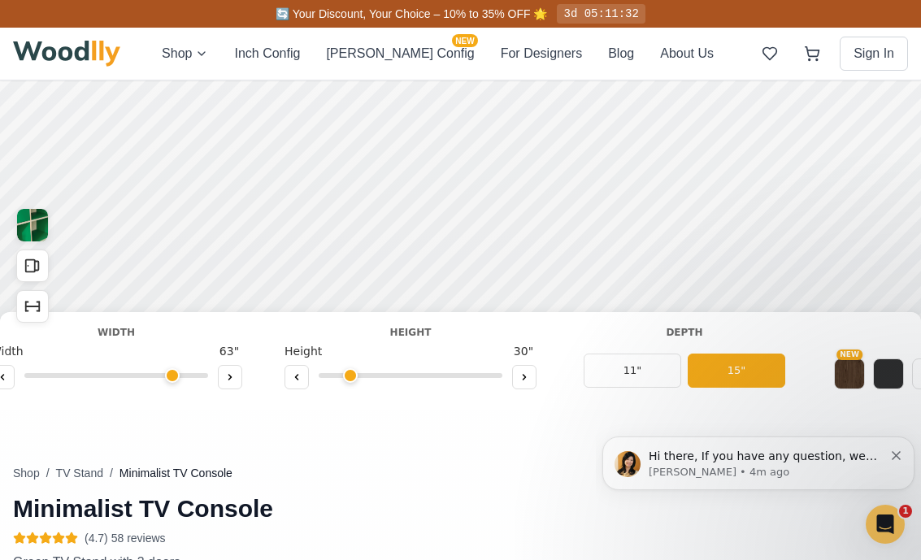
click at [40, 271] on icon "Open All Doors and Drawers" at bounding box center [33, 266] width 18 height 18
click at [42, 302] on button "Show Dimensions" at bounding box center [32, 306] width 33 height 33
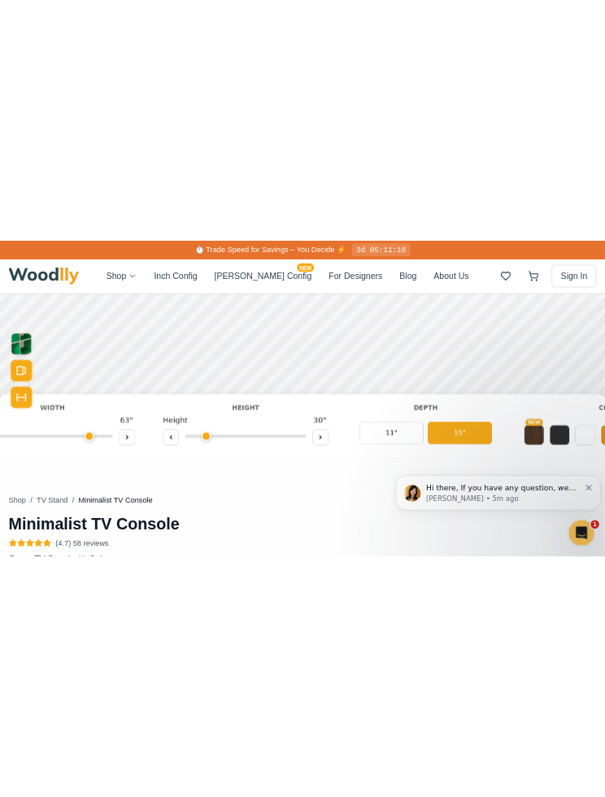
scroll to position [138, 0]
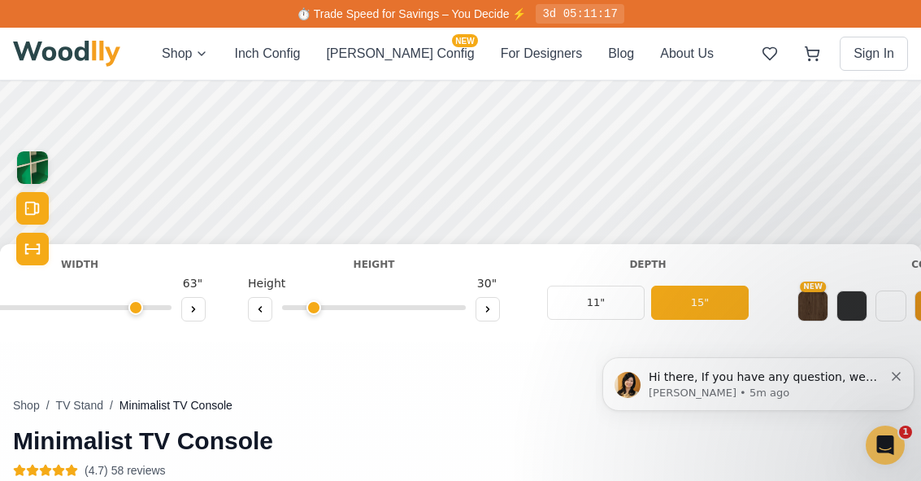
click at [96, 305] on input "range" at bounding box center [80, 307] width 184 height 5
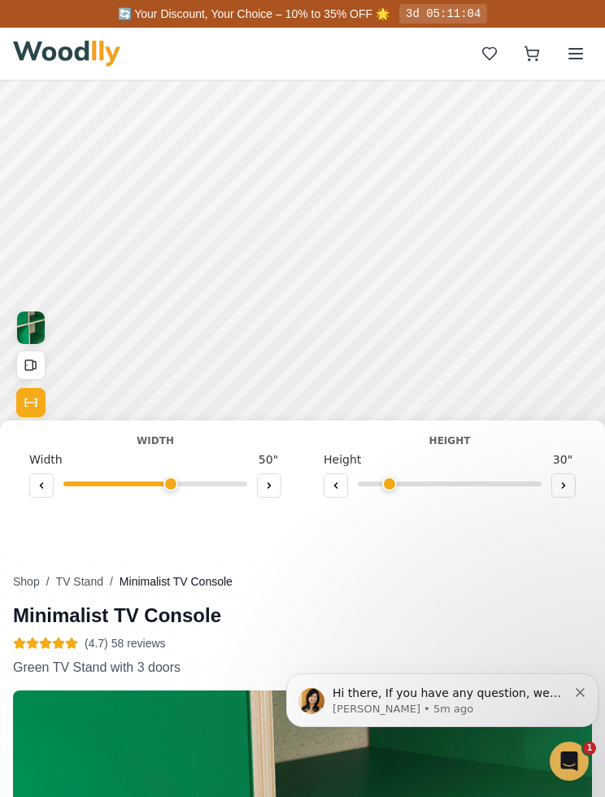
scroll to position [0, 0]
click at [47, 490] on button at bounding box center [41, 485] width 24 height 24
click at [48, 495] on button at bounding box center [41, 485] width 24 height 24
click at [45, 494] on button at bounding box center [41, 485] width 24 height 24
click at [46, 497] on button at bounding box center [41, 485] width 24 height 24
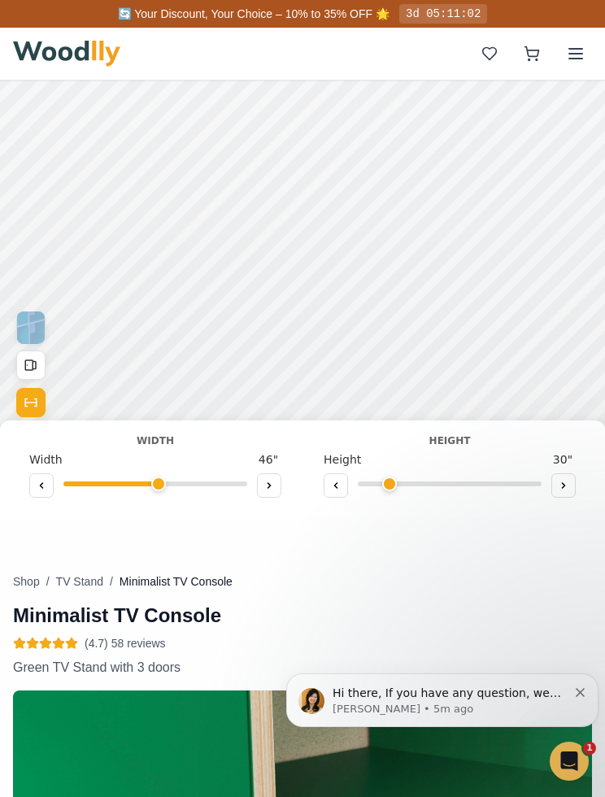
click at [51, 496] on button at bounding box center [41, 485] width 24 height 24
click at [54, 499] on div at bounding box center [155, 487] width 252 height 24
click at [52, 494] on button at bounding box center [41, 485] width 24 height 24
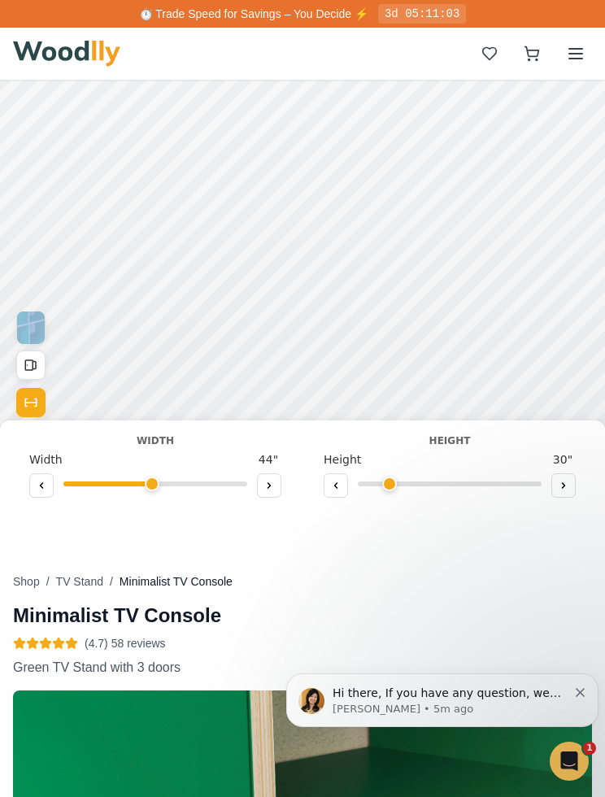
click at [52, 494] on button at bounding box center [41, 485] width 24 height 24
click at [50, 490] on button at bounding box center [41, 485] width 24 height 24
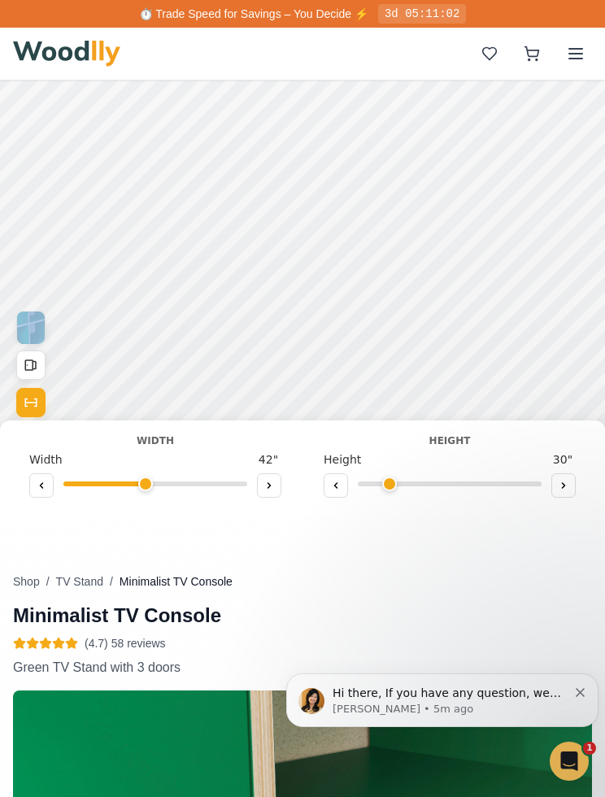
click at [50, 490] on button at bounding box center [41, 485] width 24 height 24
click at [56, 496] on div at bounding box center [155, 487] width 252 height 24
click at [50, 492] on button at bounding box center [41, 485] width 24 height 24
click at [47, 491] on button at bounding box center [41, 485] width 24 height 24
click at [46, 491] on button at bounding box center [41, 485] width 24 height 24
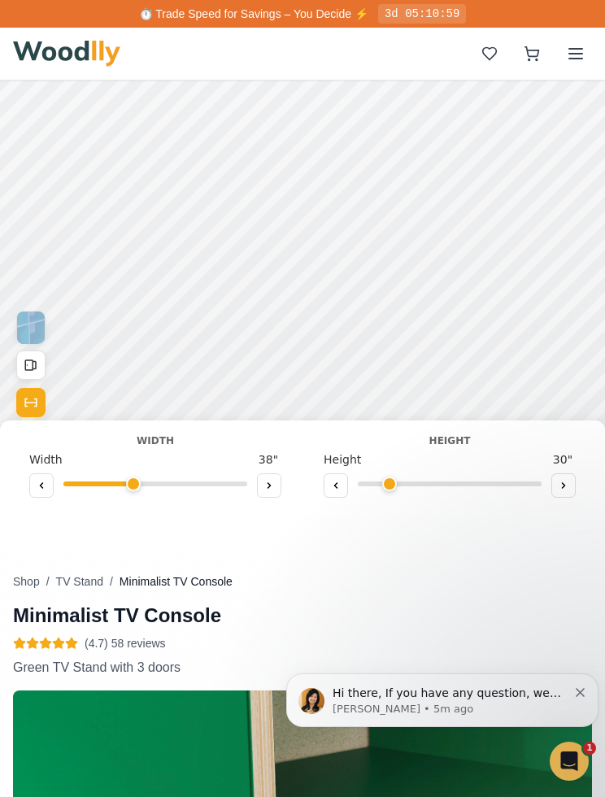
click at [47, 493] on button at bounding box center [41, 485] width 24 height 24
click at [46, 492] on button at bounding box center [41, 485] width 24 height 24
click at [50, 495] on button at bounding box center [41, 485] width 24 height 24
click at [49, 495] on button at bounding box center [41, 485] width 24 height 24
click at [50, 494] on button at bounding box center [41, 485] width 24 height 24
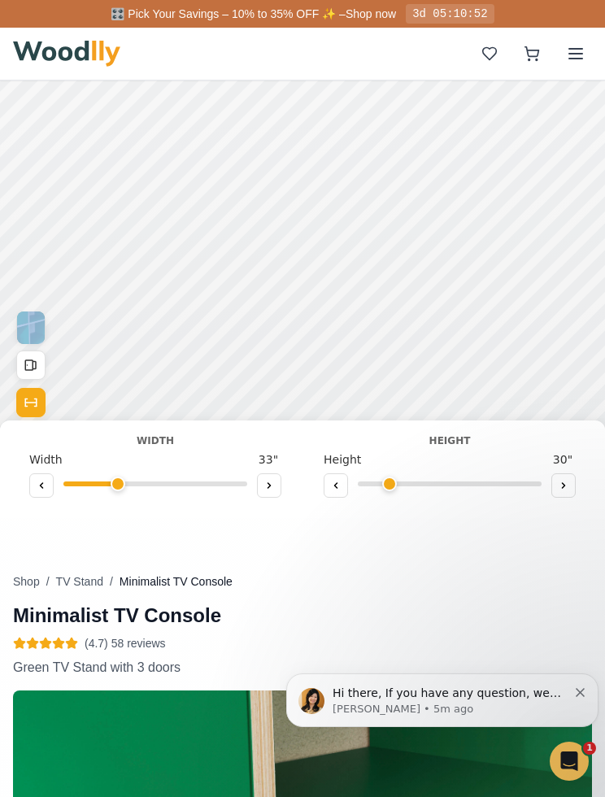
click at [53, 497] on div at bounding box center [155, 487] width 252 height 24
click at [50, 495] on button at bounding box center [41, 485] width 24 height 24
click at [52, 498] on div at bounding box center [155, 487] width 252 height 24
click at [51, 492] on button at bounding box center [41, 485] width 24 height 24
click at [58, 499] on div at bounding box center [155, 487] width 252 height 24
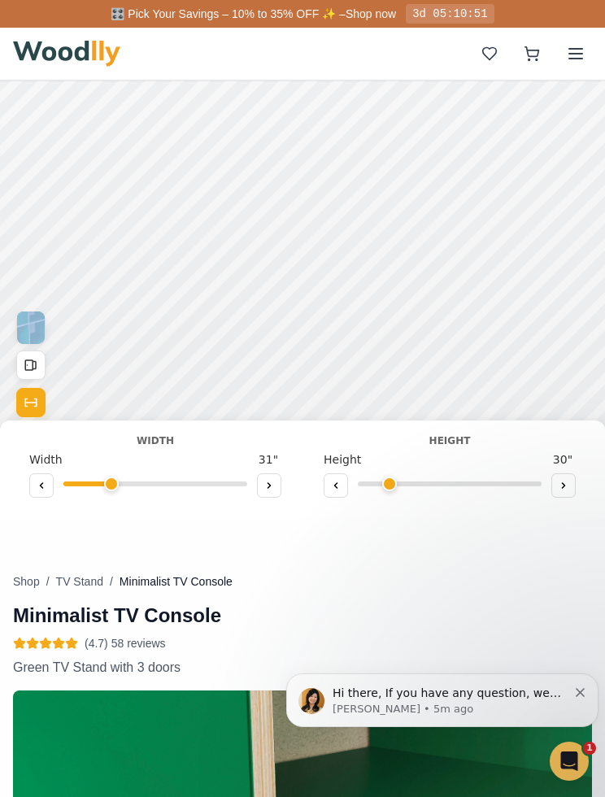
click at [50, 495] on button at bounding box center [41, 485] width 24 height 24
click at [53, 498] on div at bounding box center [155, 487] width 252 height 24
click at [50, 490] on button at bounding box center [41, 485] width 24 height 24
click at [50, 494] on button at bounding box center [41, 485] width 24 height 24
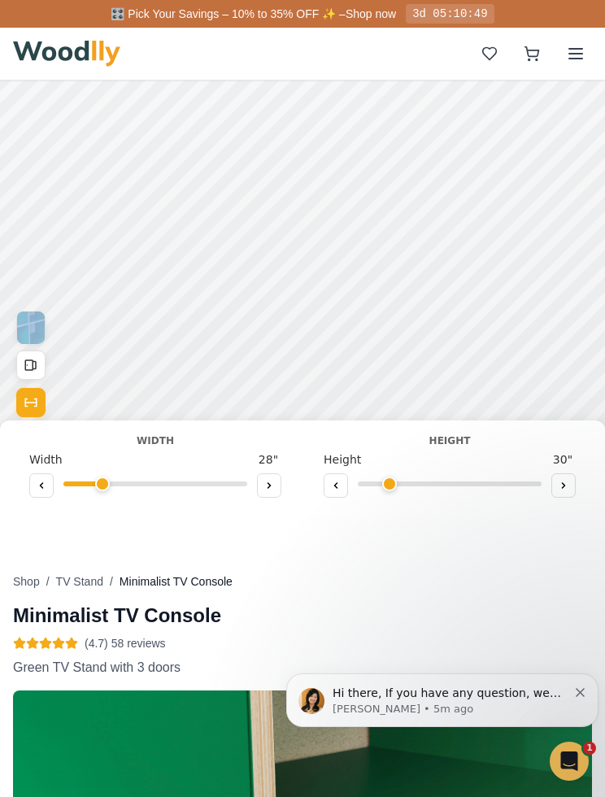
type input "27"
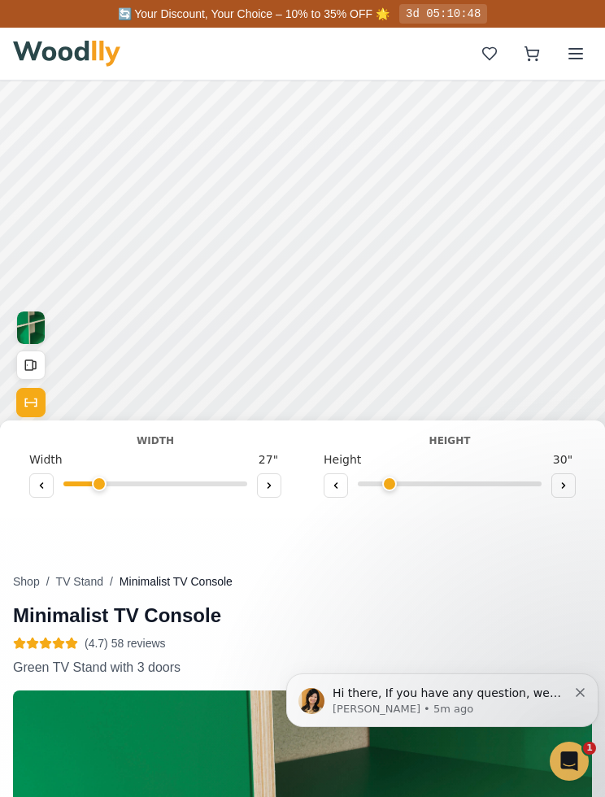
click at [38, 362] on button "Open All Doors and Drawers" at bounding box center [30, 365] width 29 height 29
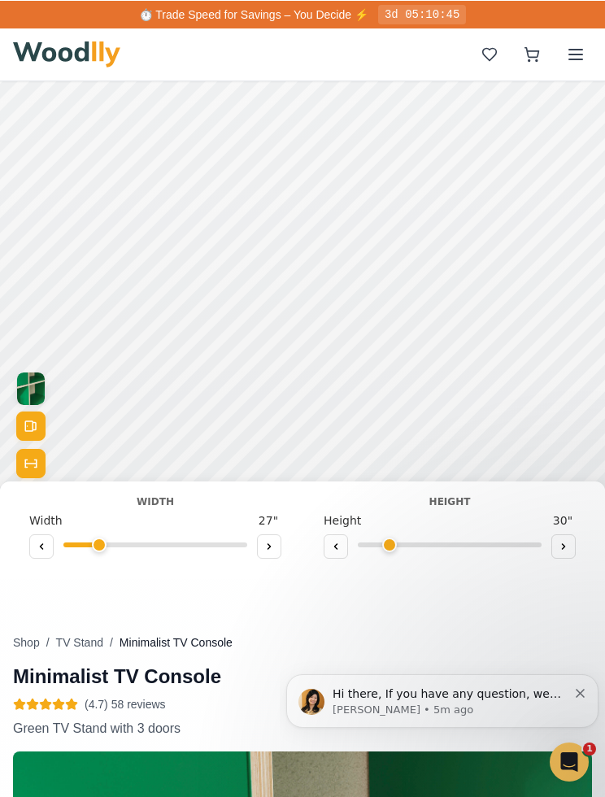
scroll to position [77, 0]
